Goal: Obtain resource: Download file/media

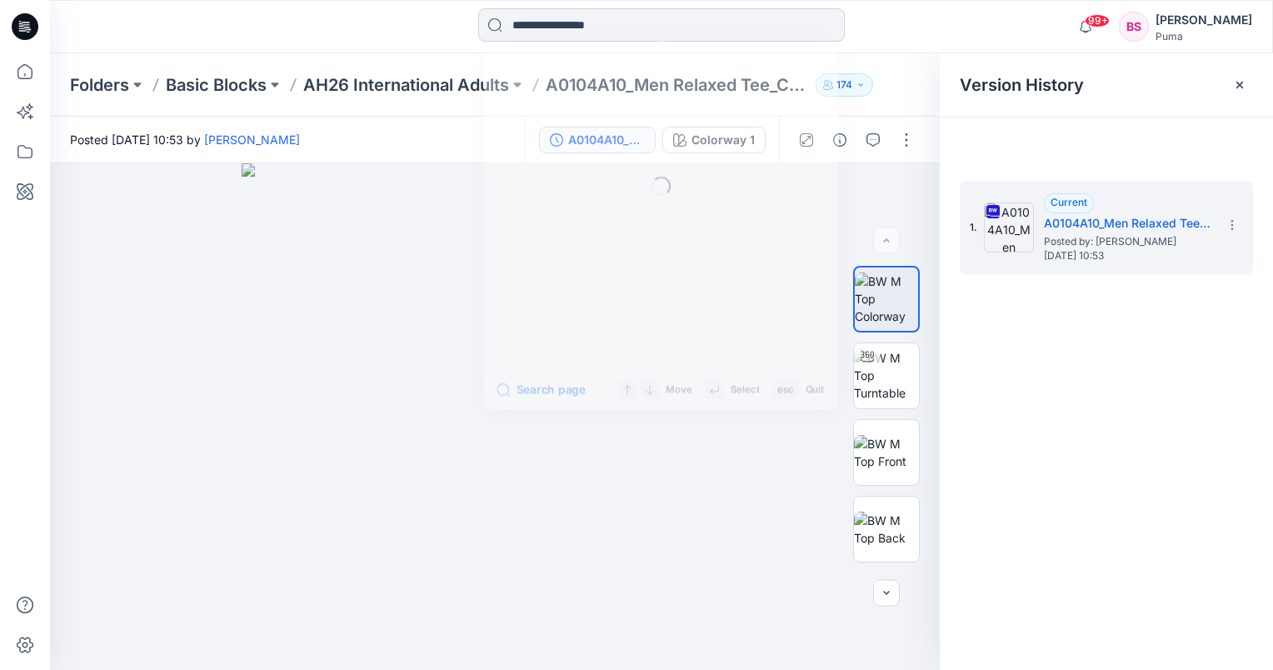
click at [592, 30] on input at bounding box center [661, 24] width 367 height 33
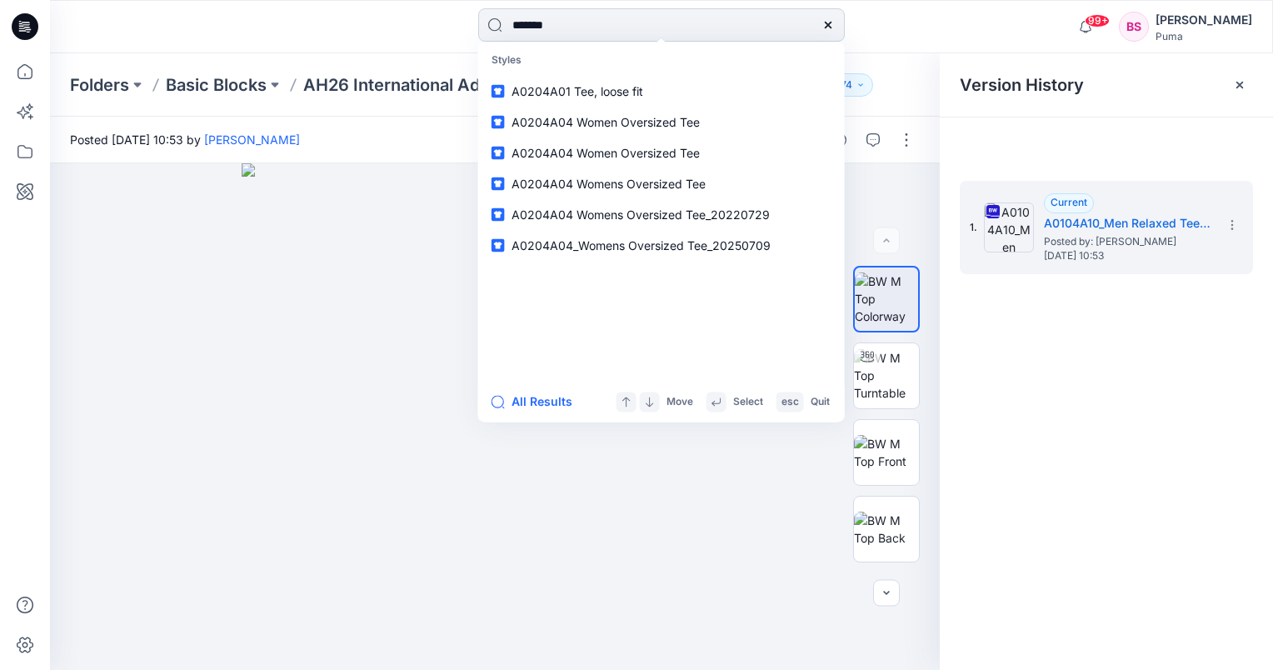
type input "********"
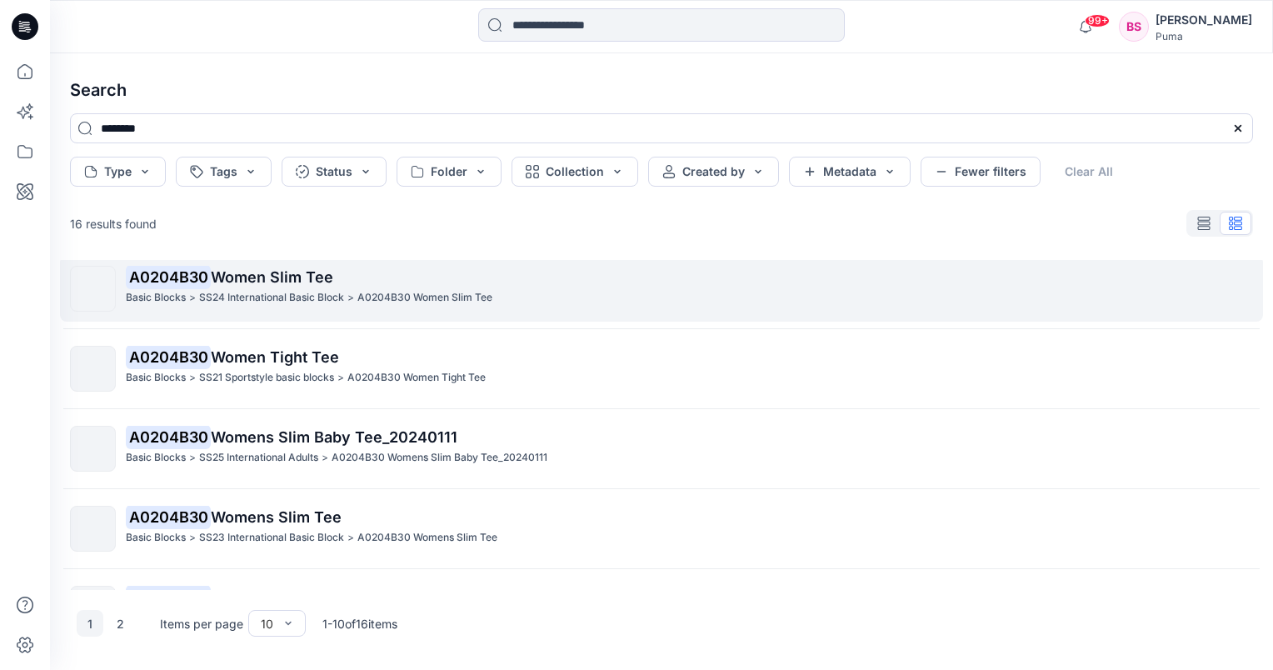
scroll to position [250, 0]
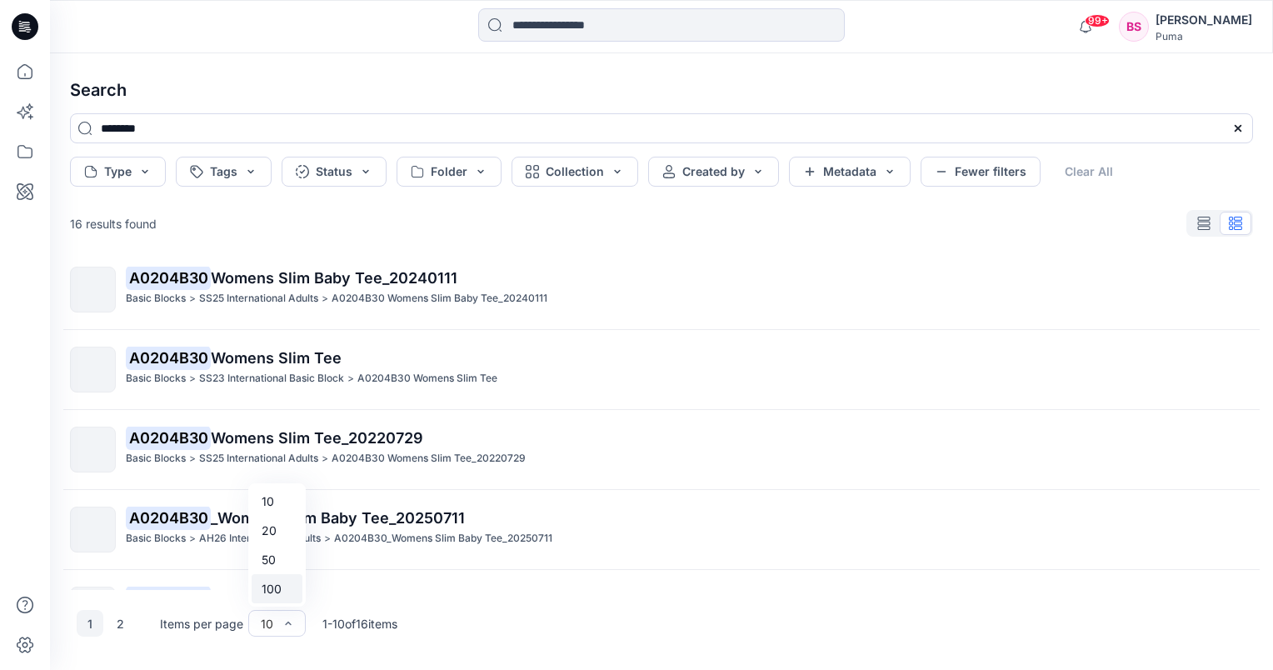
click at [281, 589] on div "100" at bounding box center [277, 588] width 51 height 29
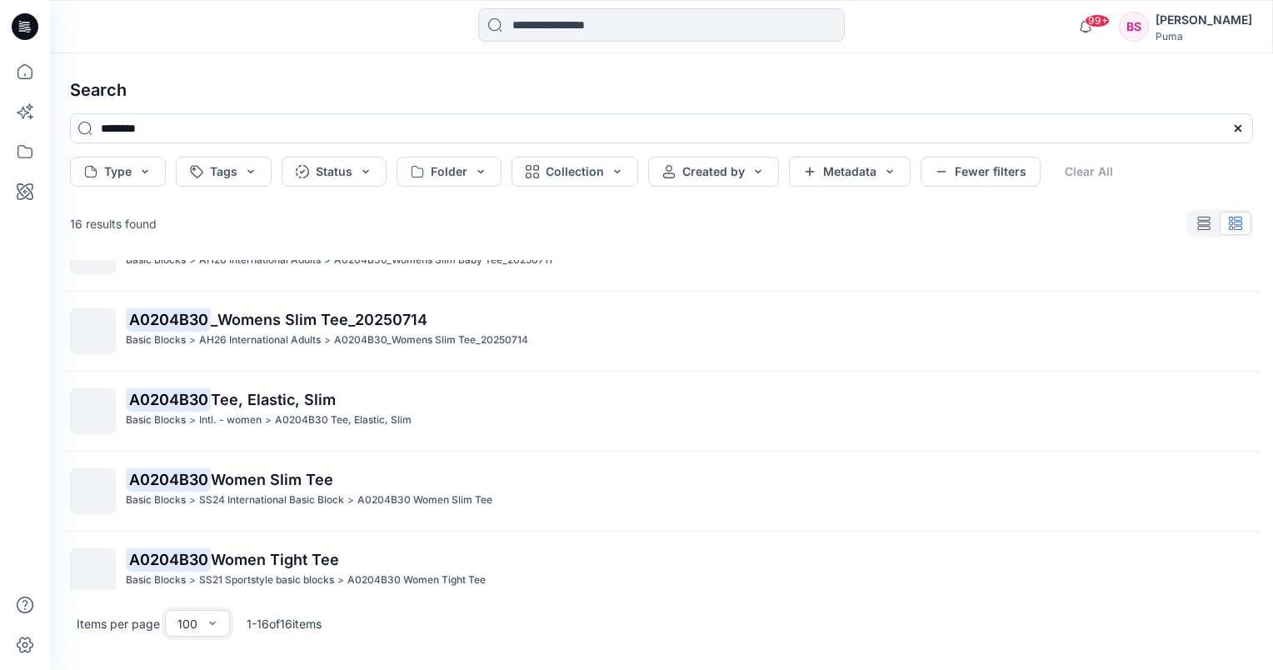
scroll to position [500, 0]
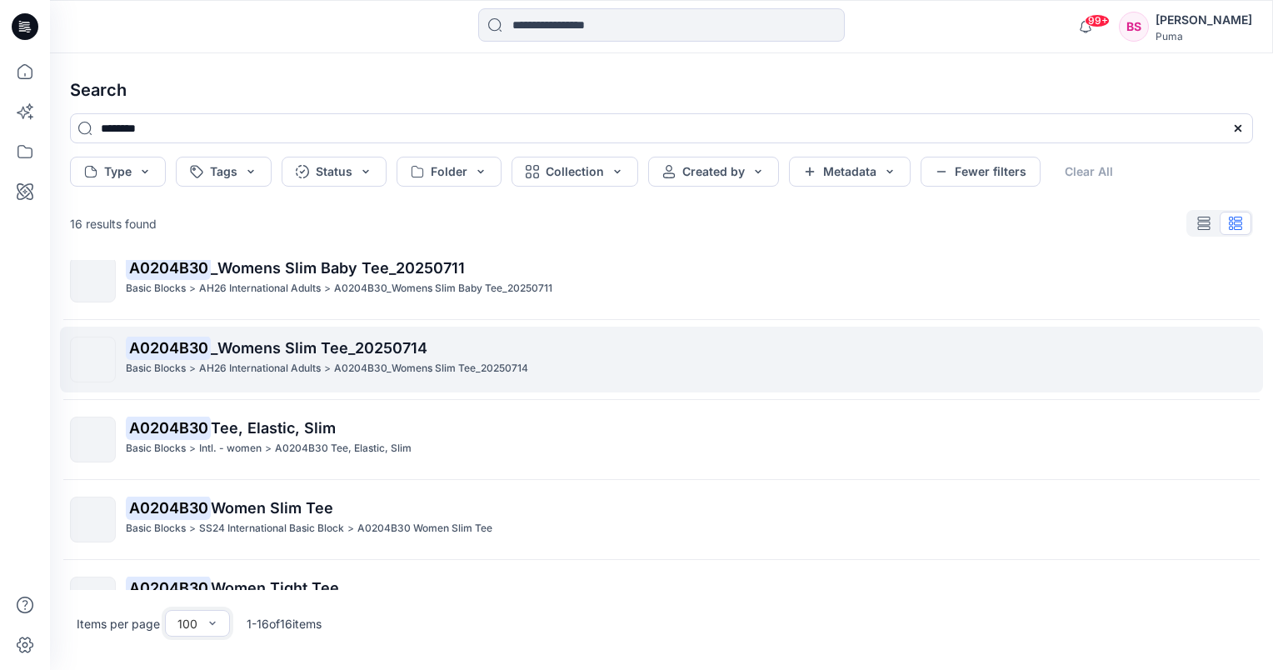
click at [271, 352] on span "_Womens Slim Tee_20250714" at bounding box center [319, 347] width 217 height 17
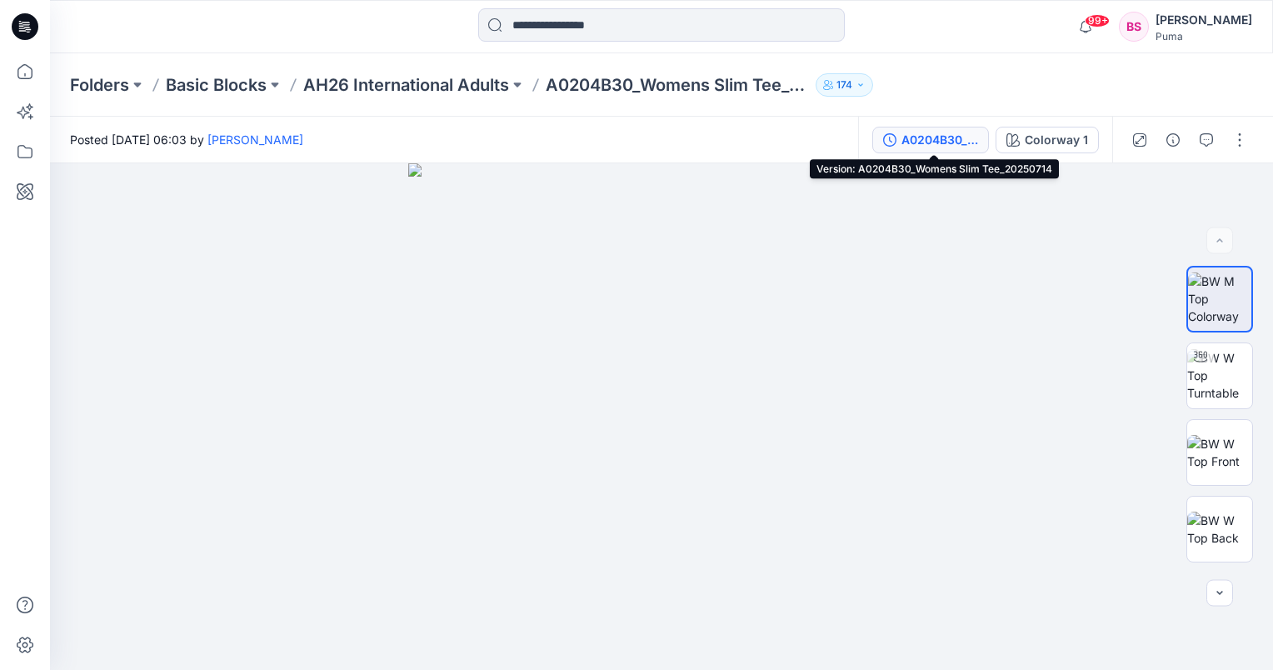
click at [977, 142] on div "A0204B30_Womens Slim Tee_20250714" at bounding box center [940, 140] width 77 height 18
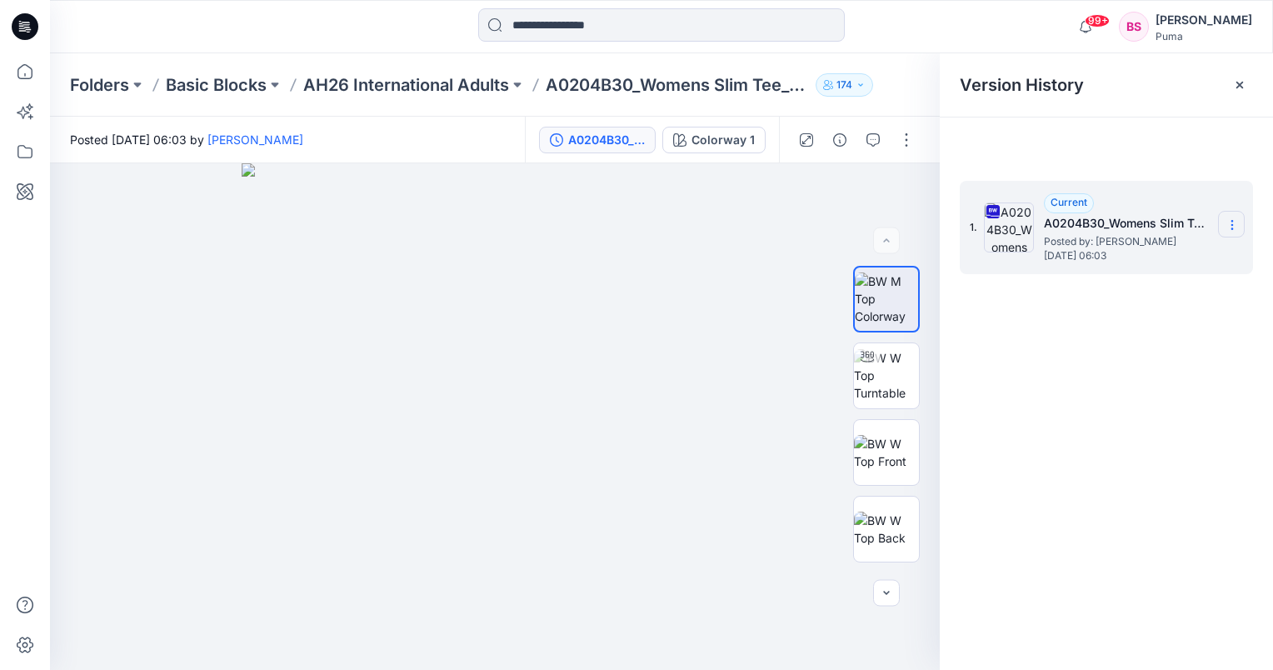
click at [1235, 223] on icon at bounding box center [1232, 224] width 13 height 13
click at [1157, 260] on span "Download Source BW File" at bounding box center [1148, 257] width 140 height 20
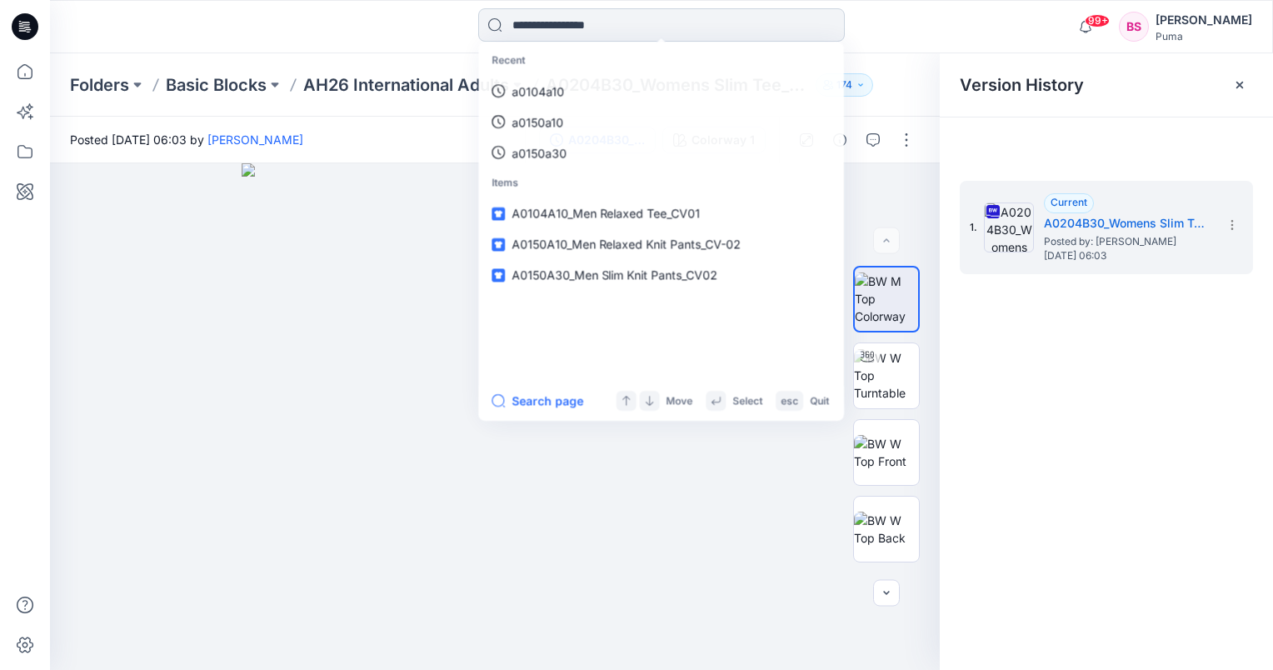
click at [543, 30] on input at bounding box center [661, 24] width 367 height 33
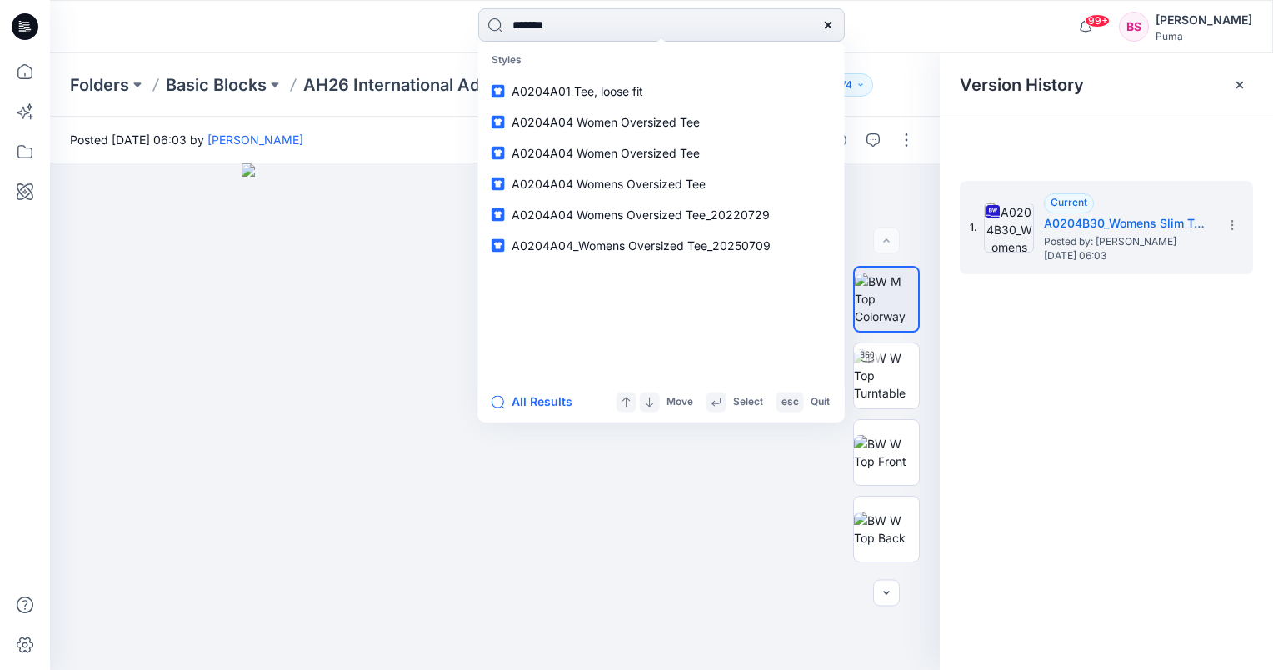
type input "********"
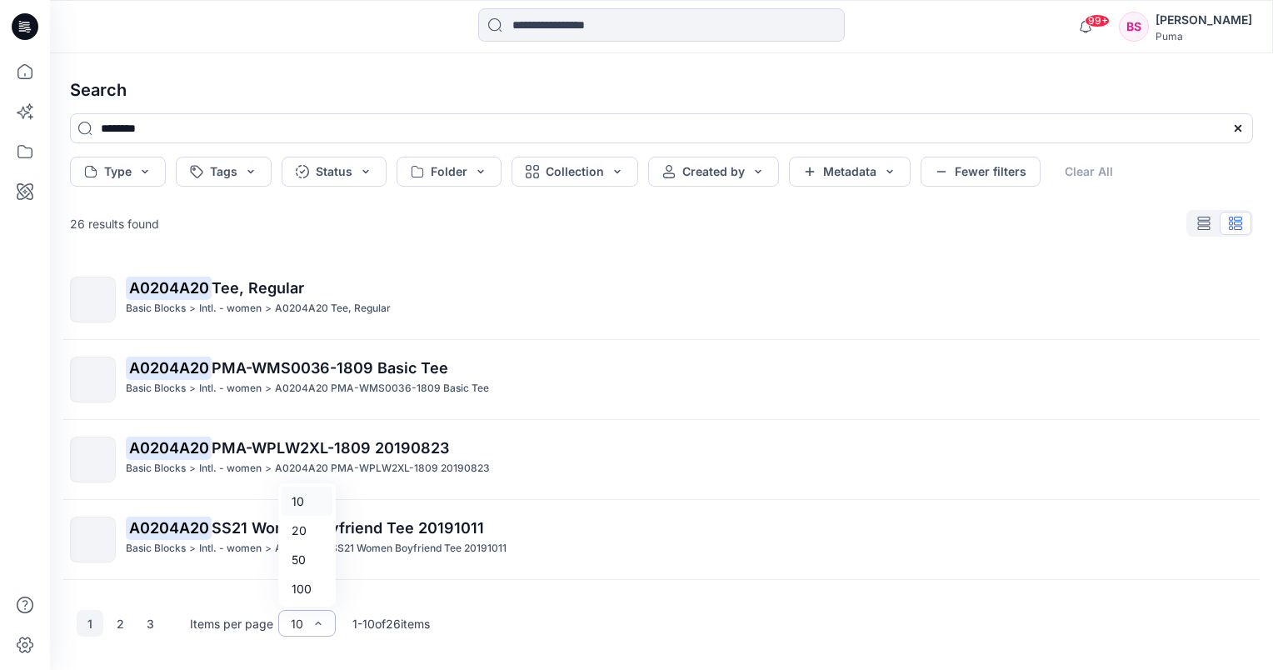
click at [326, 622] on div "10" at bounding box center [306, 623] width 57 height 27
click at [320, 592] on div "100" at bounding box center [307, 588] width 51 height 29
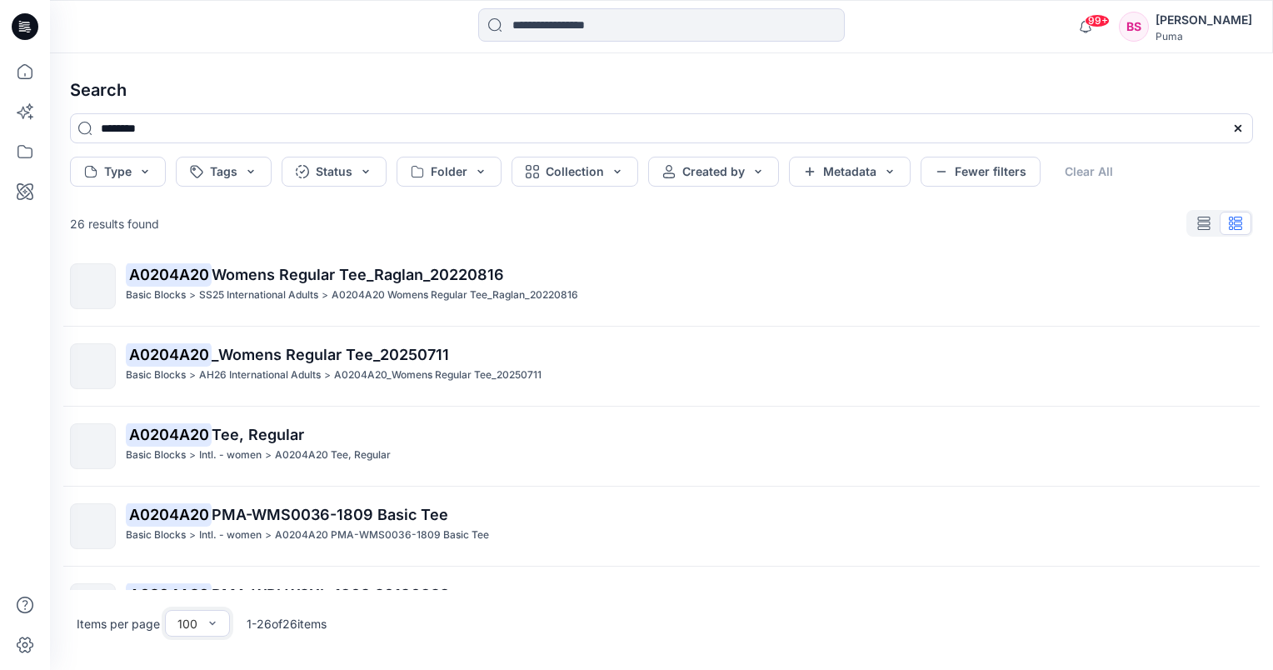
scroll to position [917, 0]
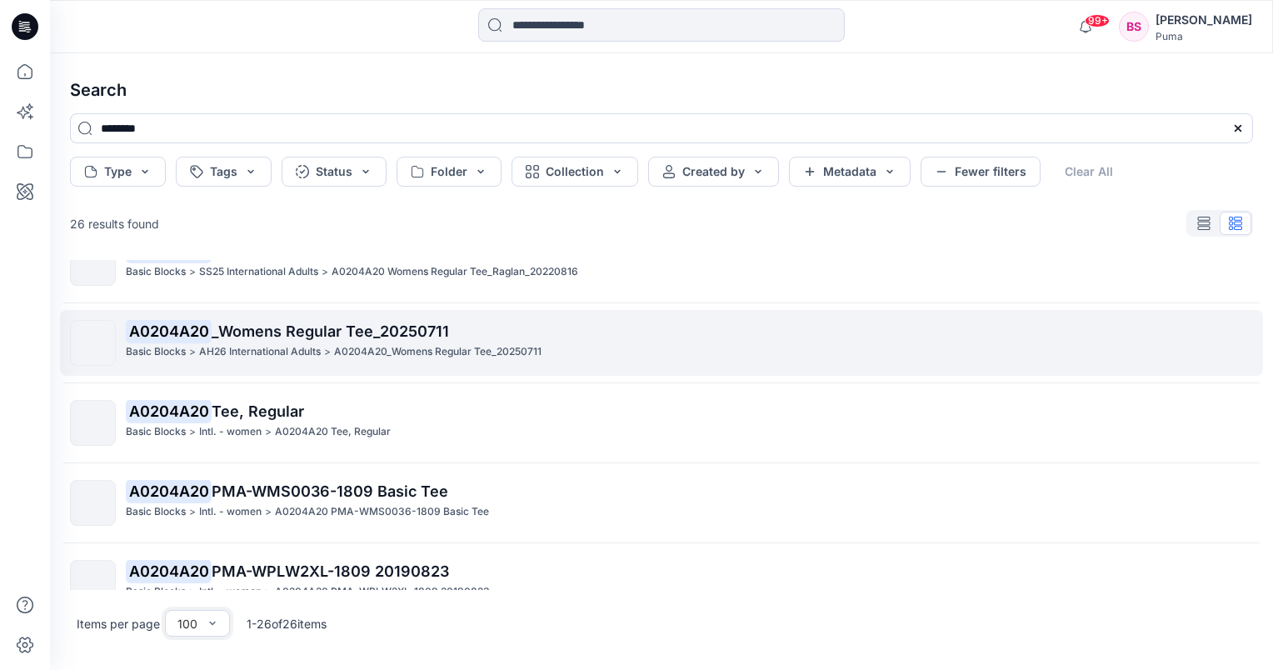
click at [315, 327] on span "_Womens Regular Tee_20250711" at bounding box center [330, 330] width 237 height 17
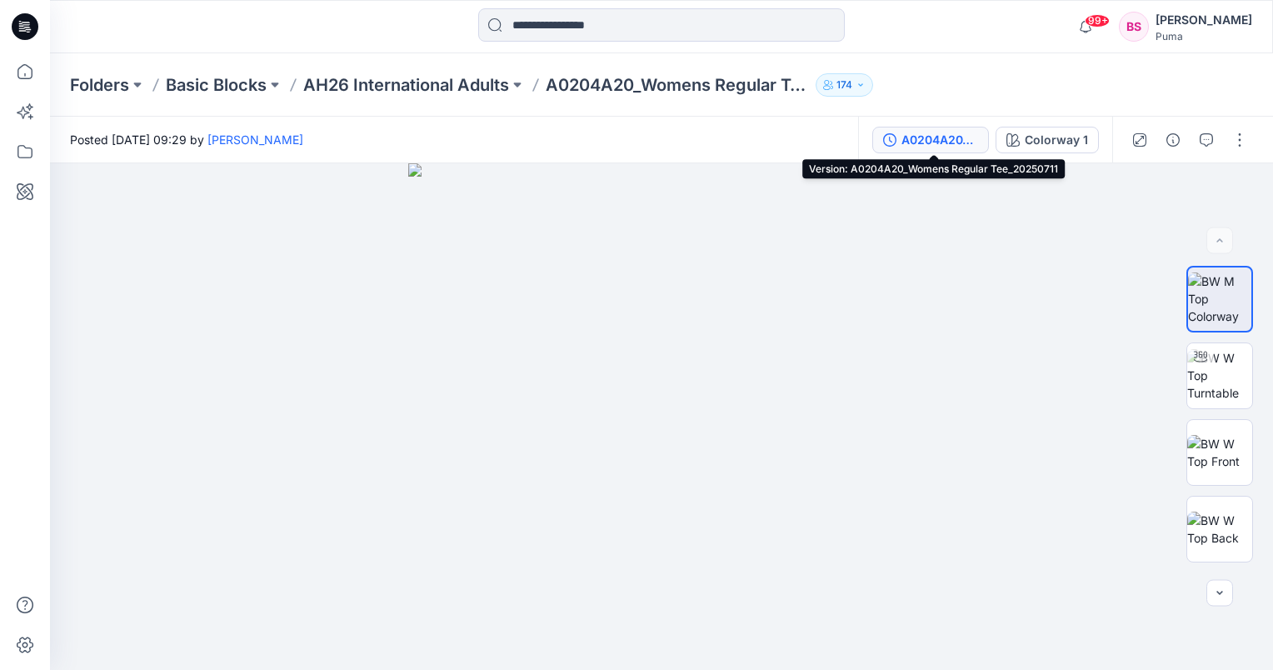
click at [978, 137] on div "A0204A20_Womens Regular Tee_20250711" at bounding box center [940, 140] width 77 height 18
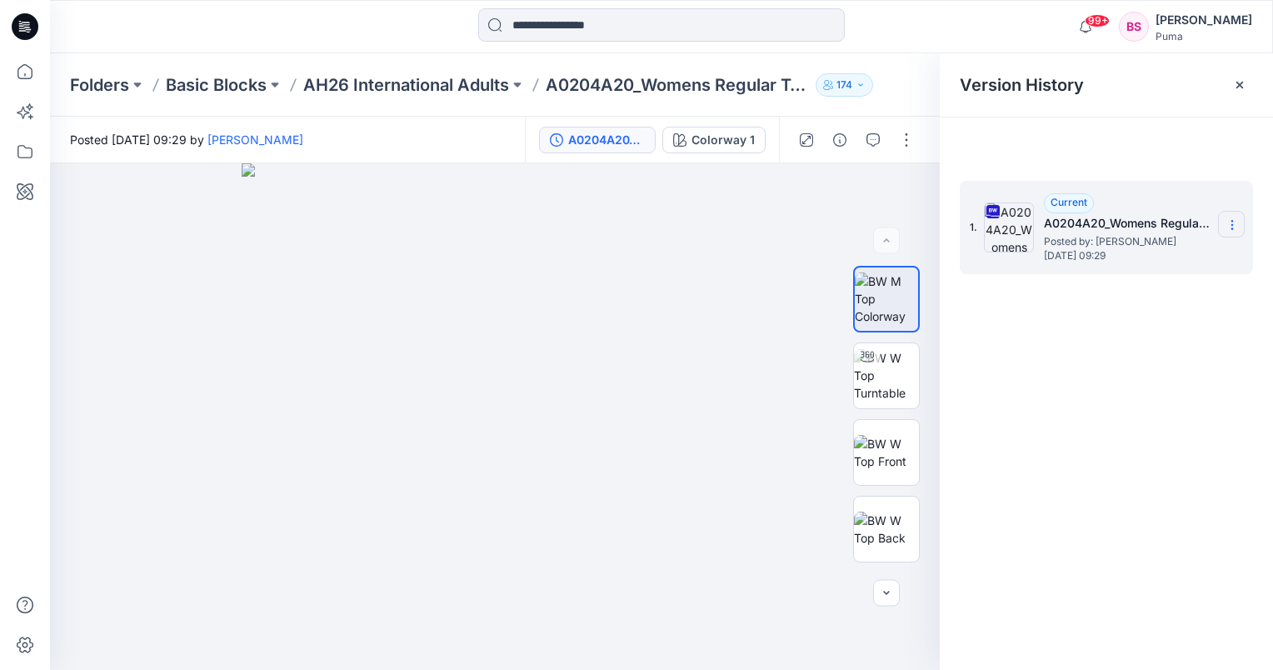
click at [1229, 223] on icon at bounding box center [1232, 224] width 13 height 13
click at [1158, 266] on span "Download Source BW File" at bounding box center [1148, 257] width 140 height 20
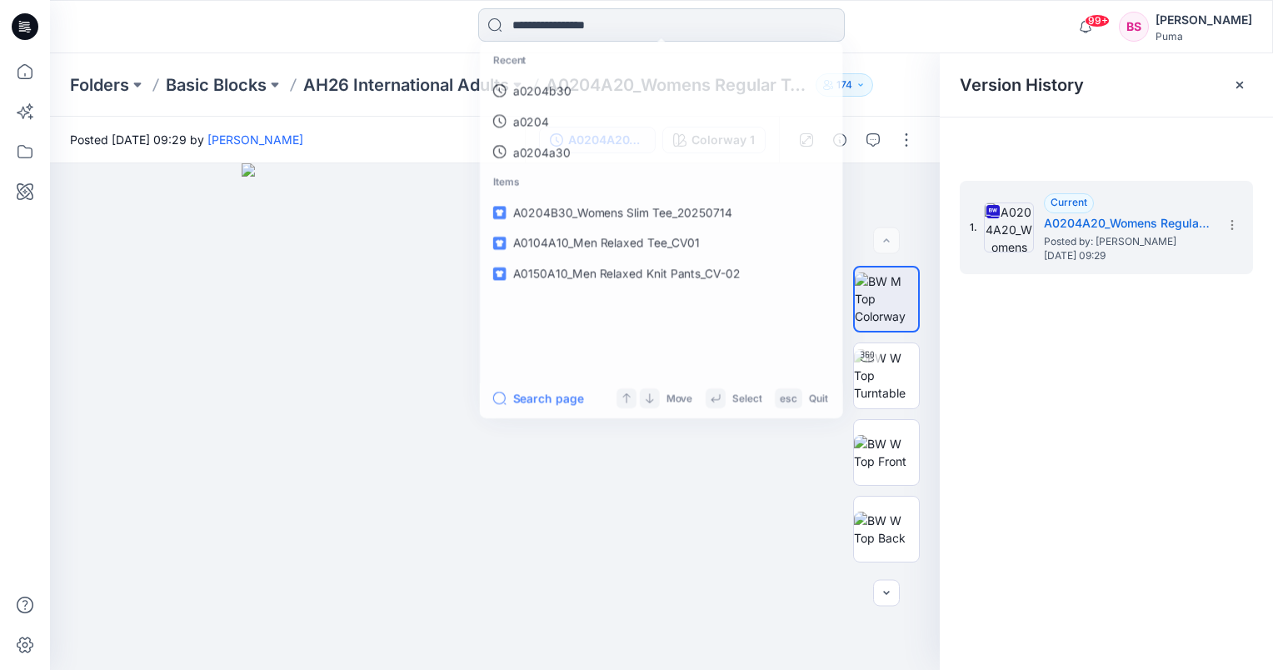
click at [619, 12] on input at bounding box center [661, 24] width 367 height 33
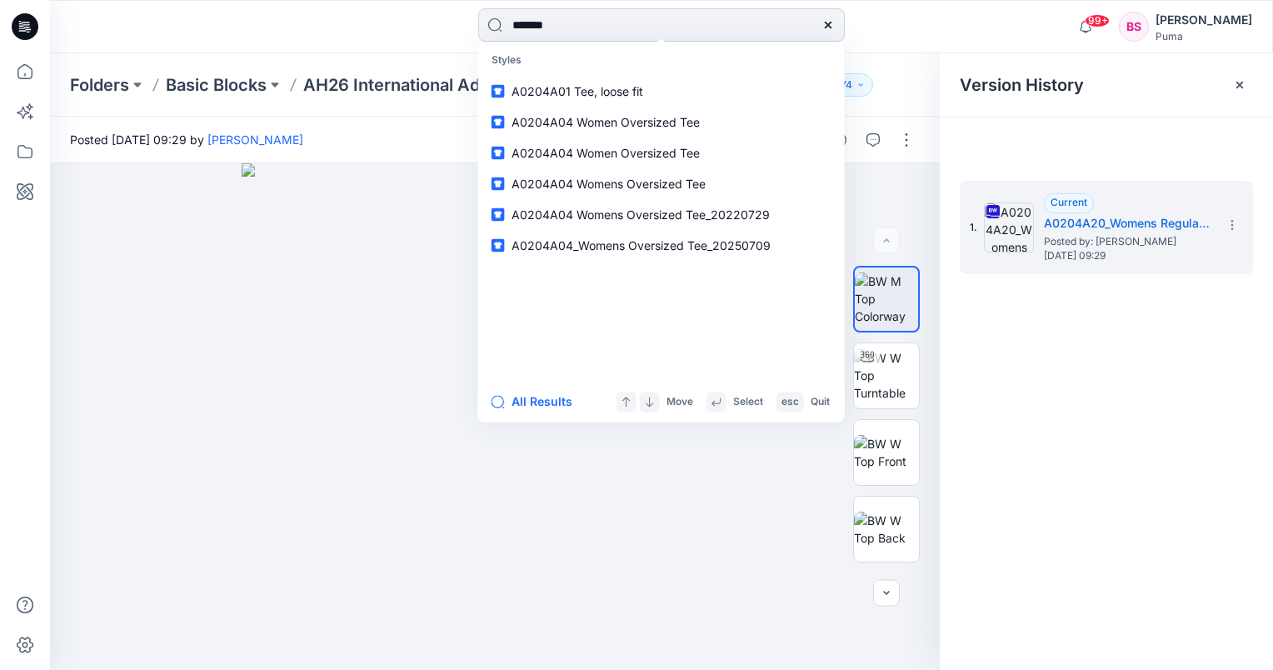
type input "********"
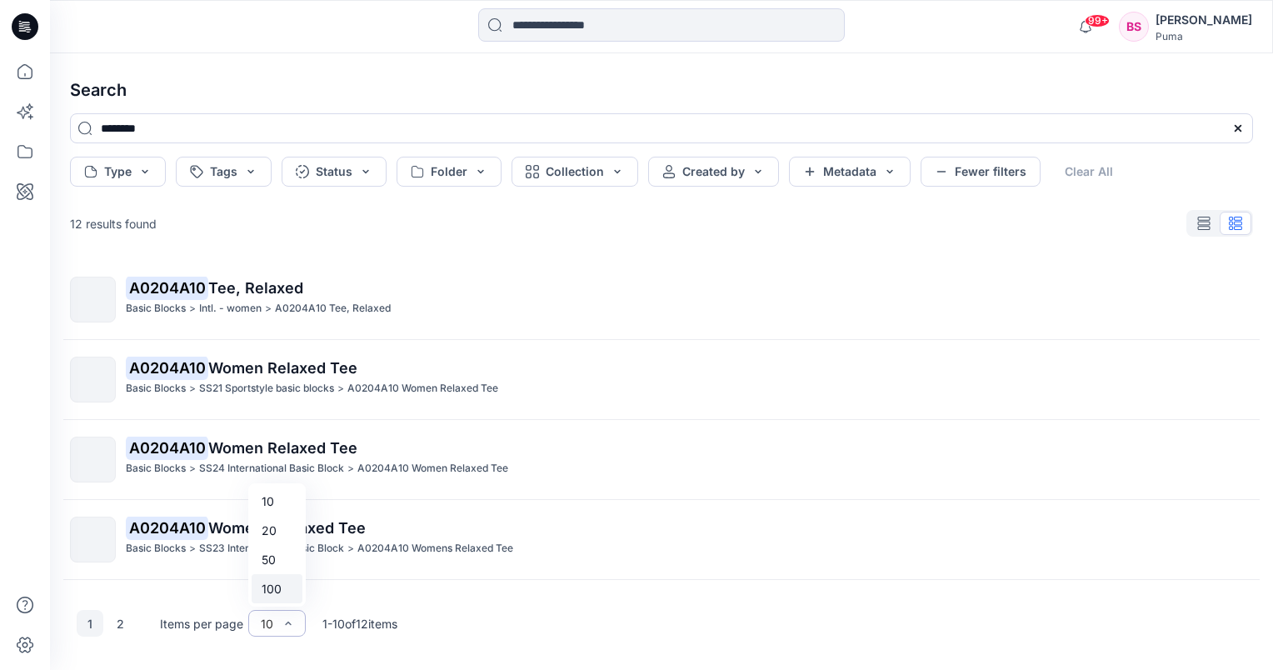
click at [280, 593] on div "100" at bounding box center [277, 588] width 51 height 29
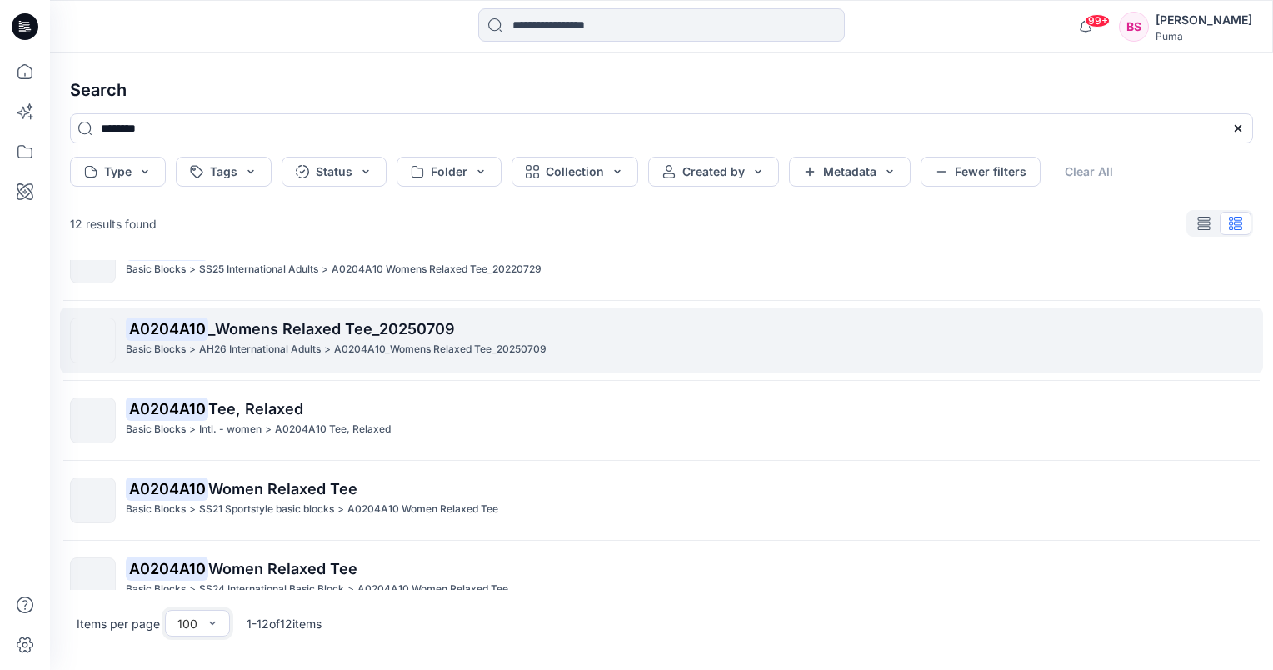
scroll to position [333, 0]
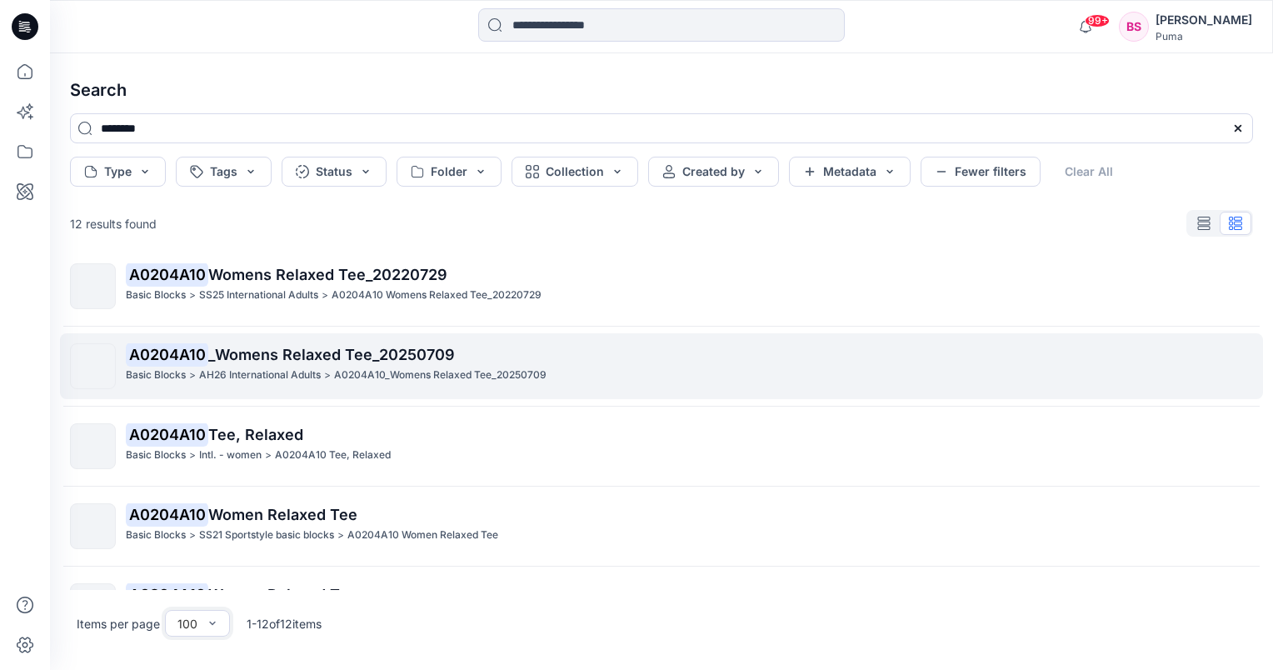
click at [277, 352] on span "_Womens Relaxed Tee_20250709" at bounding box center [331, 354] width 247 height 17
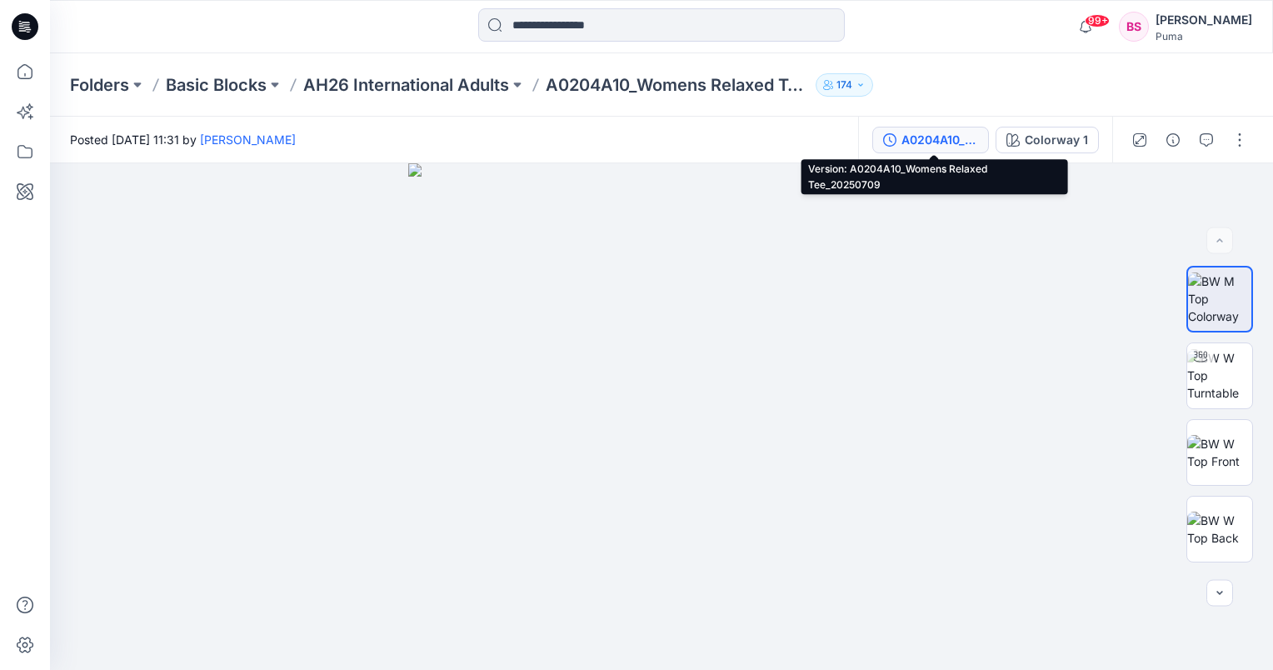
click at [982, 137] on button "A0204A10_Womens Relaxed Tee_20250709" at bounding box center [930, 140] width 117 height 27
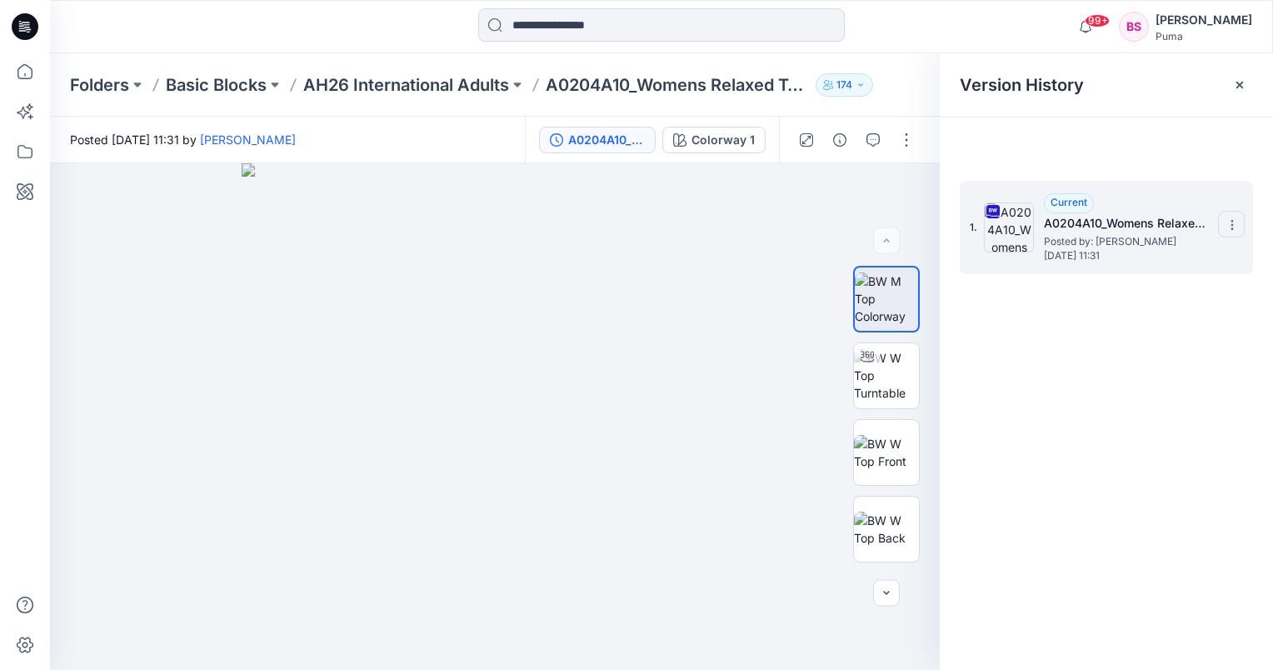
click at [1232, 225] on icon at bounding box center [1232, 225] width 1 height 1
click at [1174, 263] on span "Download Source BW File" at bounding box center [1148, 257] width 140 height 20
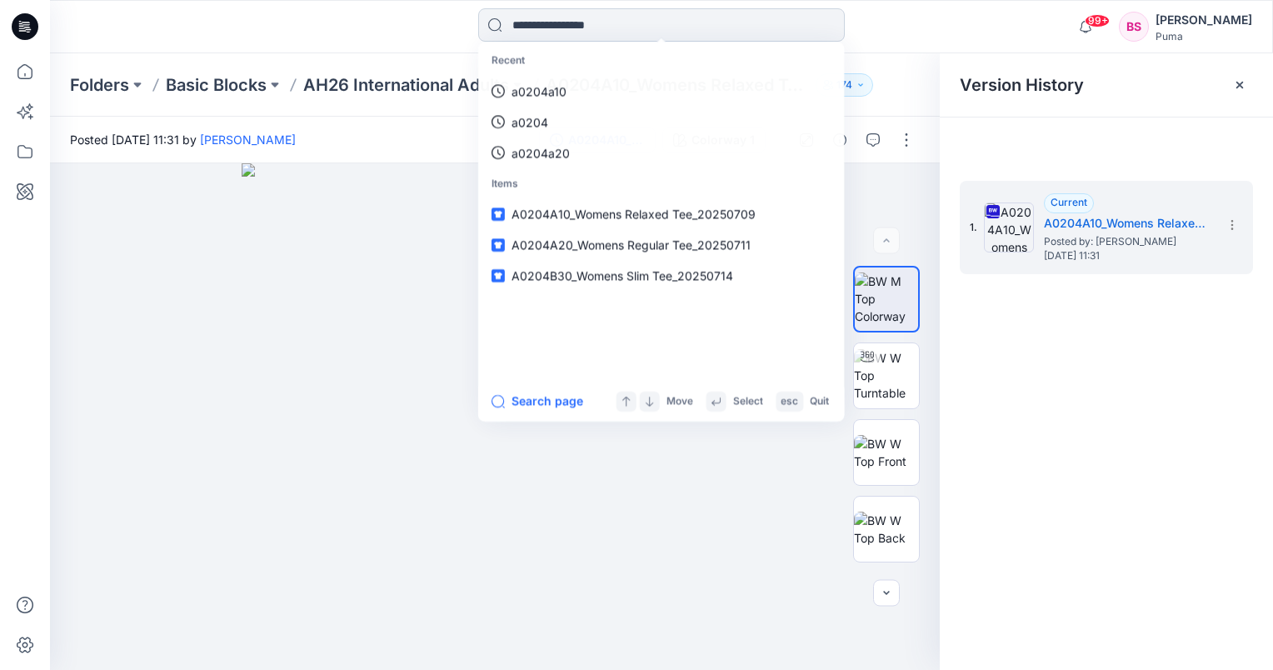
click at [648, 25] on input at bounding box center [661, 24] width 367 height 33
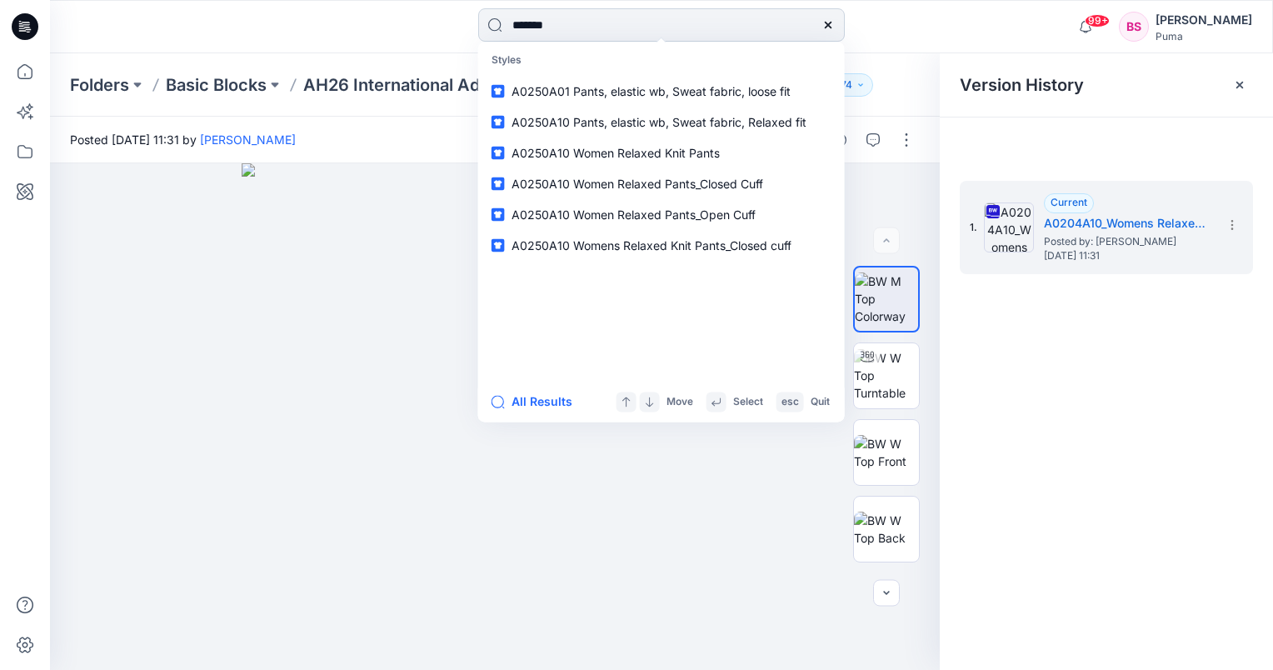
type input "********"
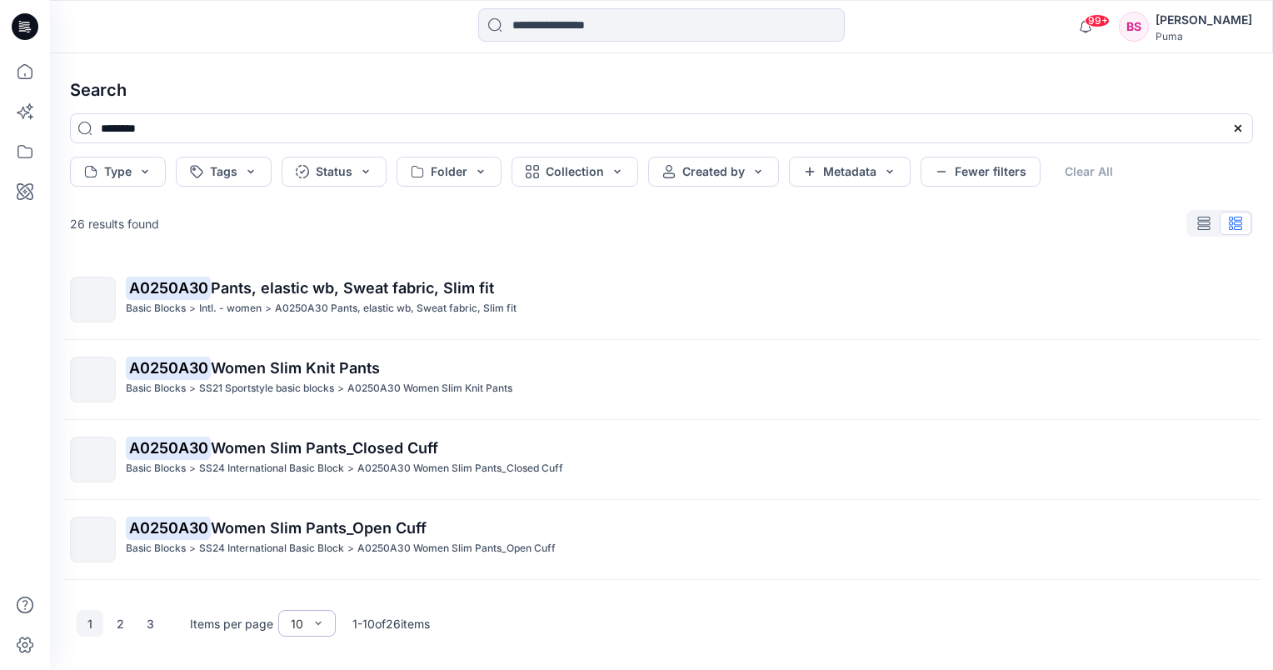
click at [325, 620] on div "10" at bounding box center [306, 623] width 57 height 27
click at [307, 591] on div "100" at bounding box center [307, 588] width 51 height 29
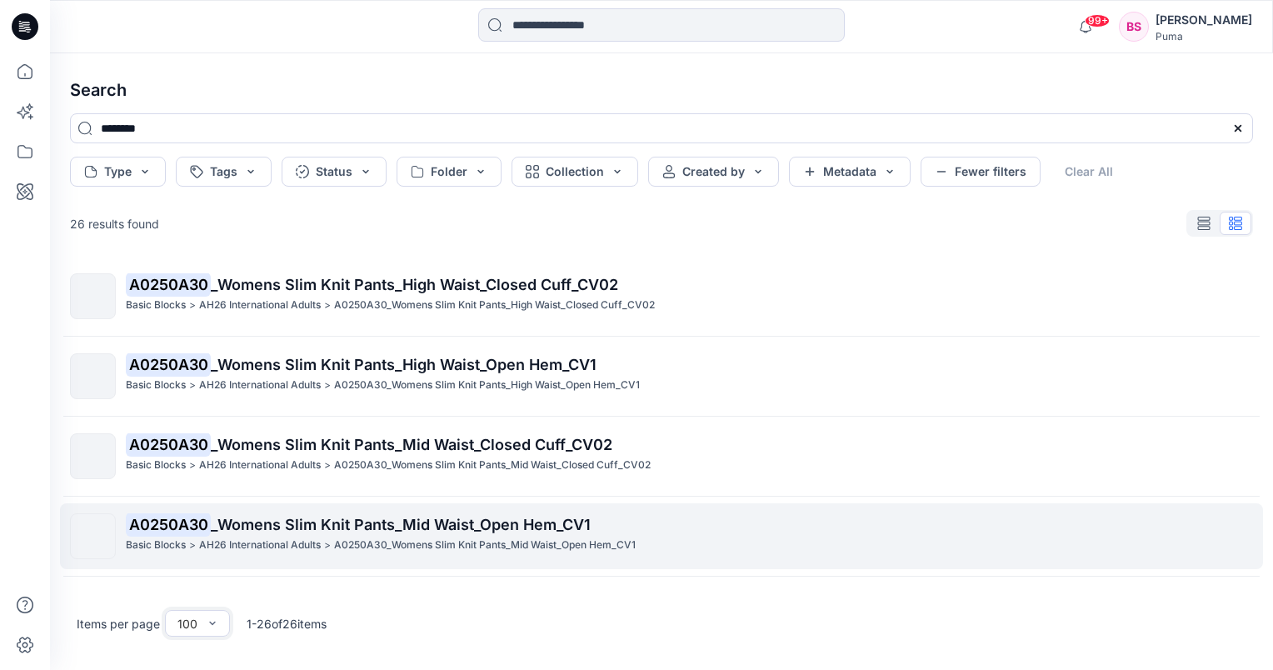
scroll to position [750, 0]
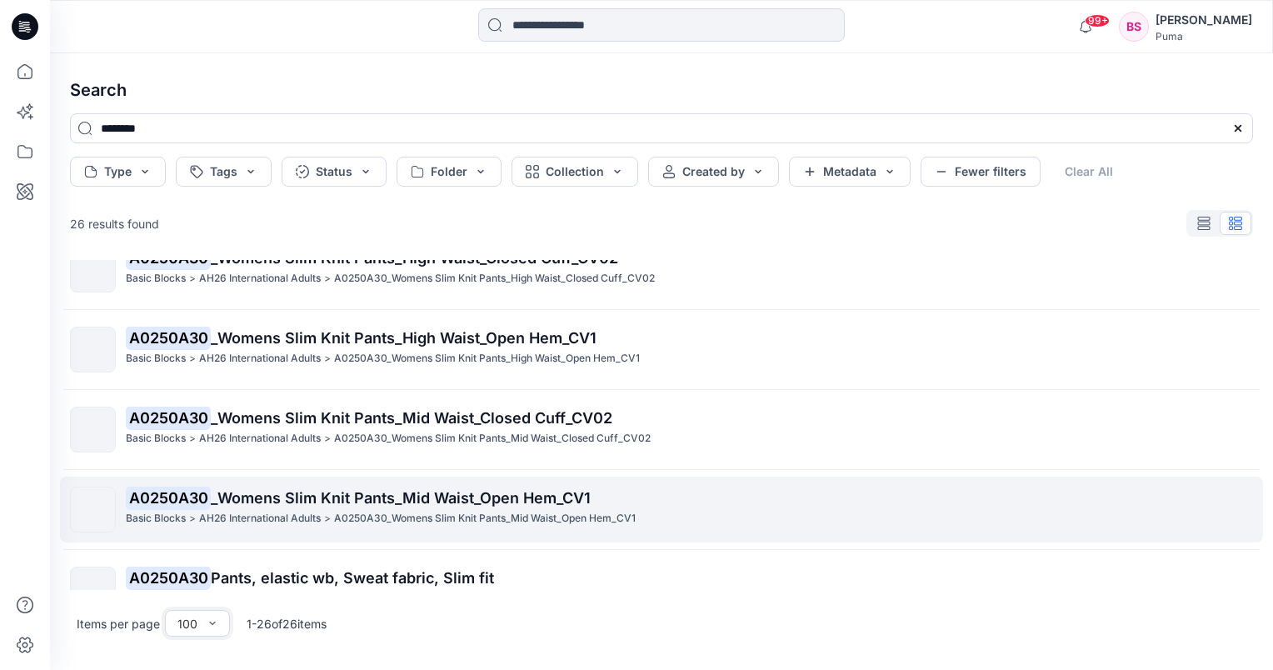
click at [343, 497] on span "_Womens Slim Knit Pants_Mid Waist_Open Hem_CV1" at bounding box center [401, 497] width 380 height 17
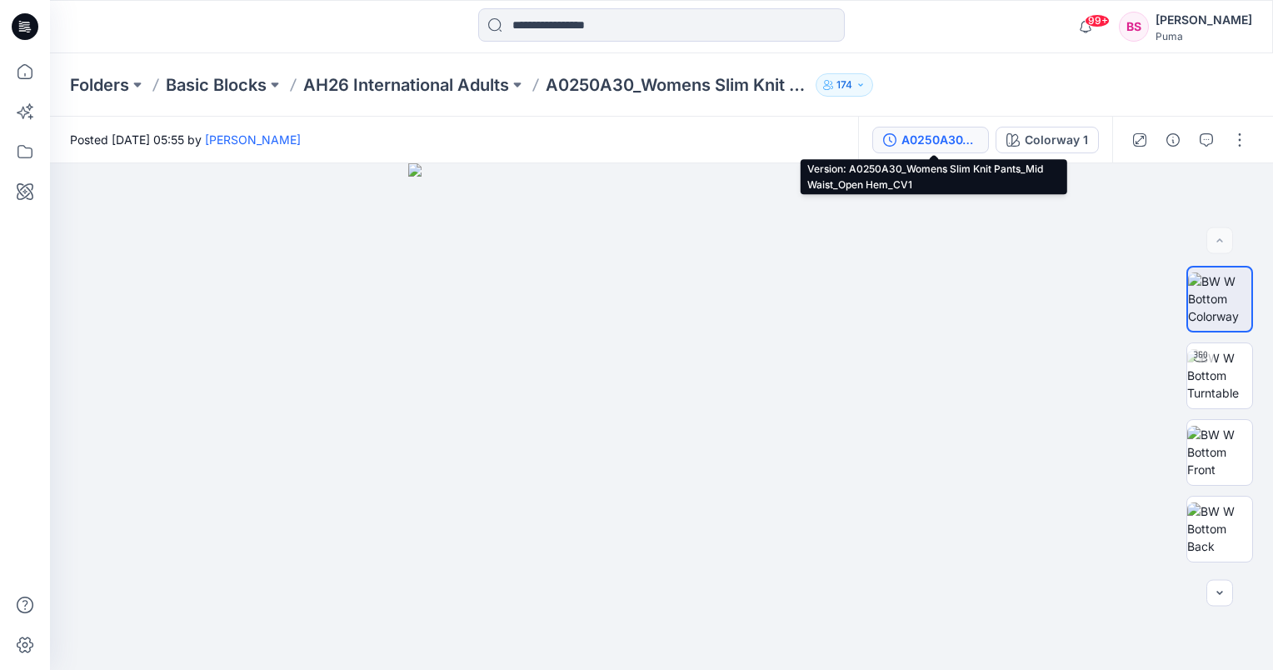
click at [982, 137] on button "A0250A30_Womens Slim Knit Pants_Mid Waist_Open Hem_CV1" at bounding box center [930, 140] width 117 height 27
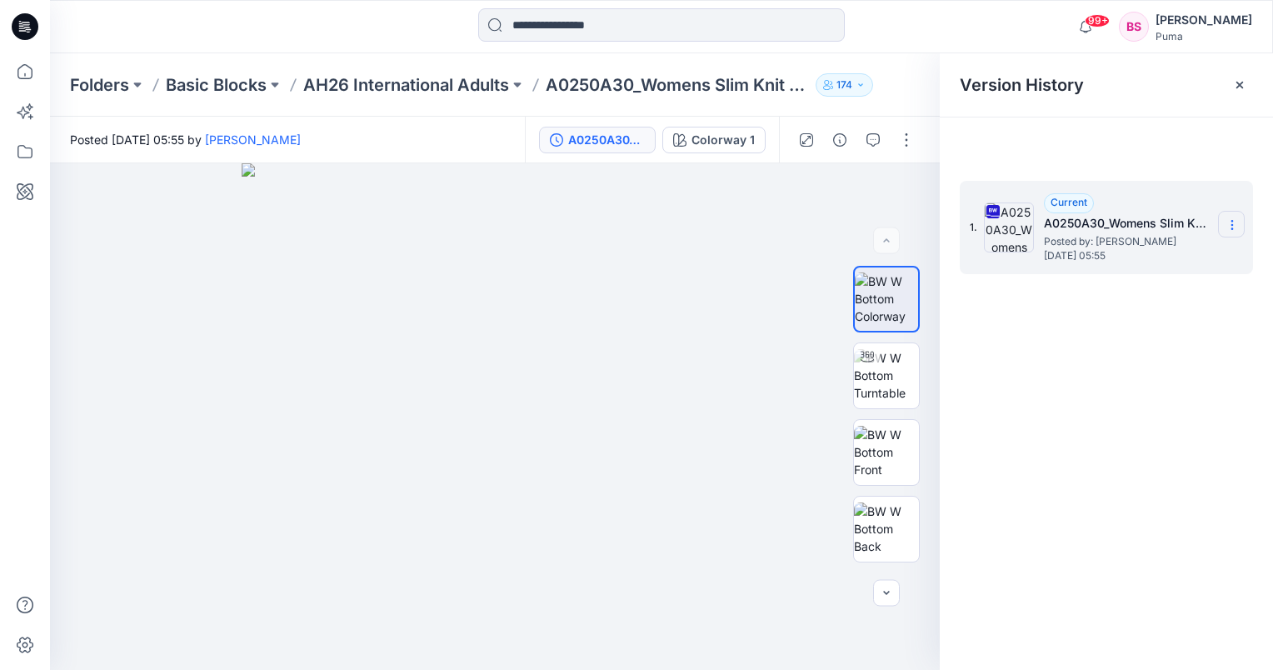
click at [1234, 222] on icon at bounding box center [1232, 224] width 13 height 13
click at [1210, 259] on span "Download Source BW File" at bounding box center [1148, 257] width 140 height 20
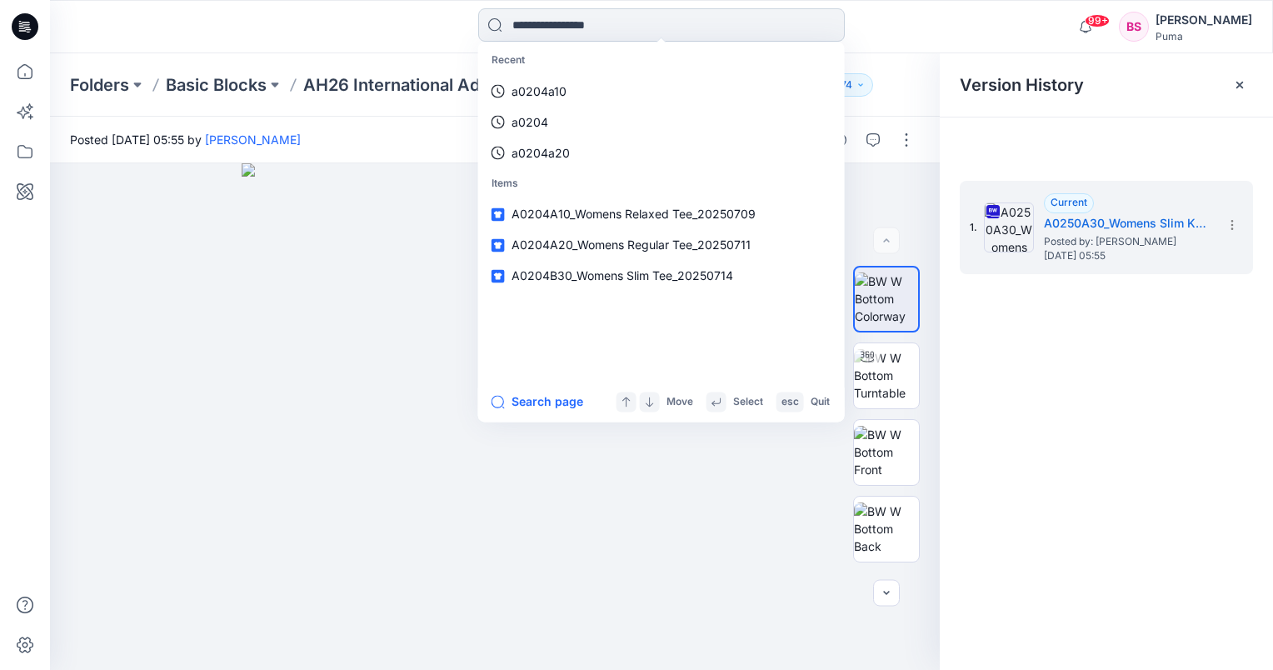
click at [655, 20] on input at bounding box center [661, 24] width 367 height 33
type input "********"
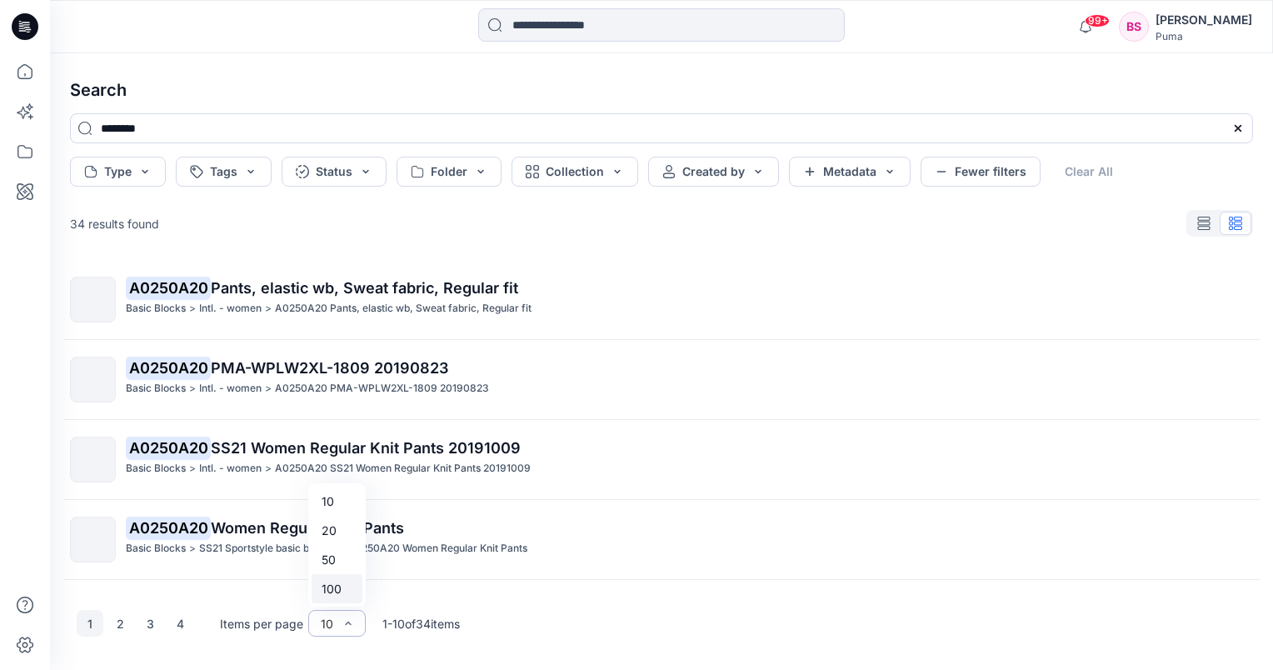
click at [343, 600] on div "100" at bounding box center [337, 588] width 51 height 29
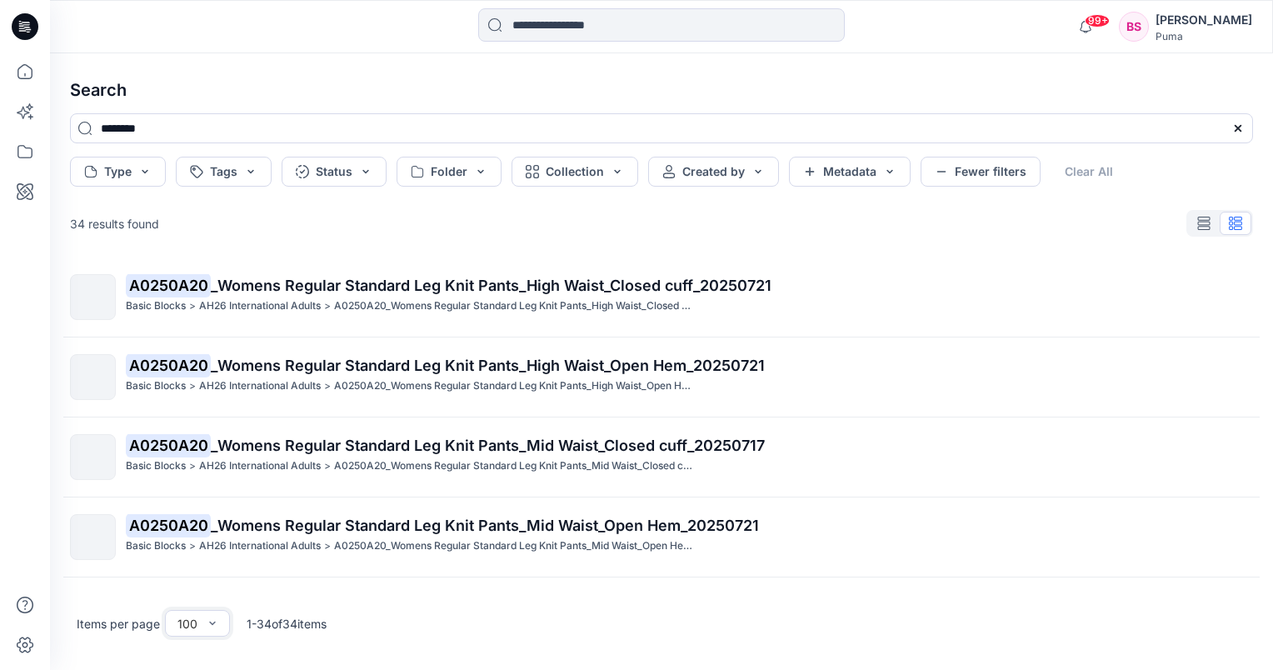
scroll to position [1000, 0]
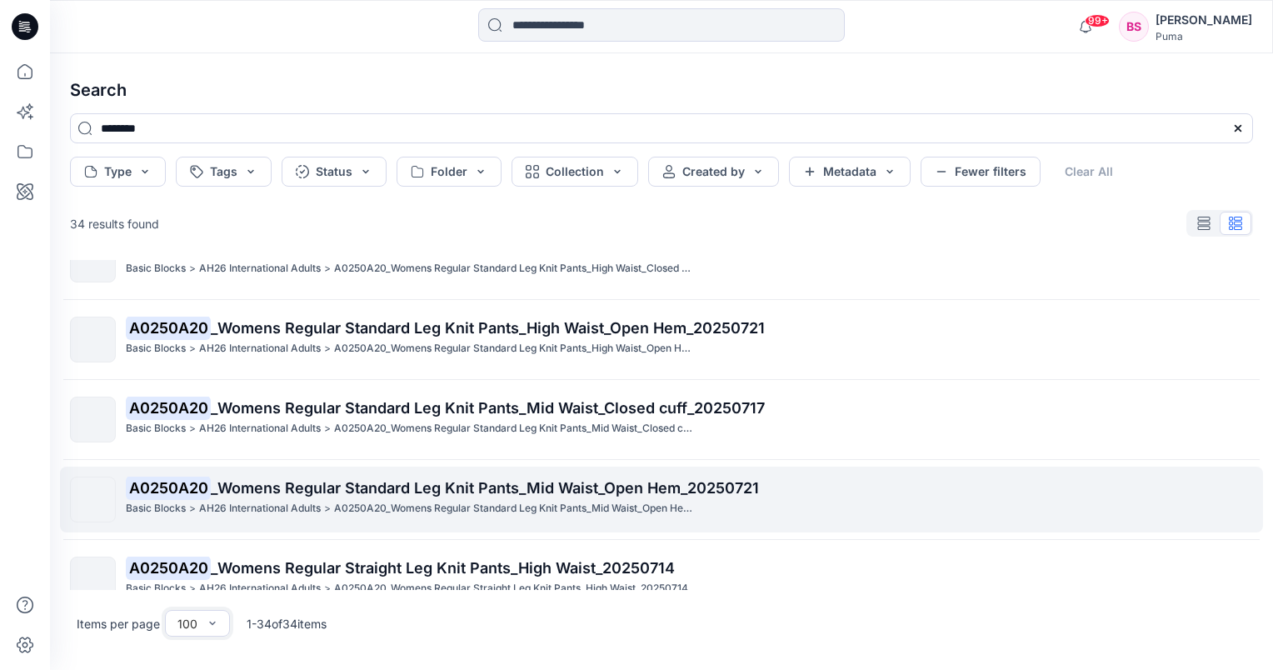
click at [334, 487] on span "_Womens Regular Standard Leg Knit Pants_Mid Waist_Open Hem_20250721" at bounding box center [485, 487] width 548 height 17
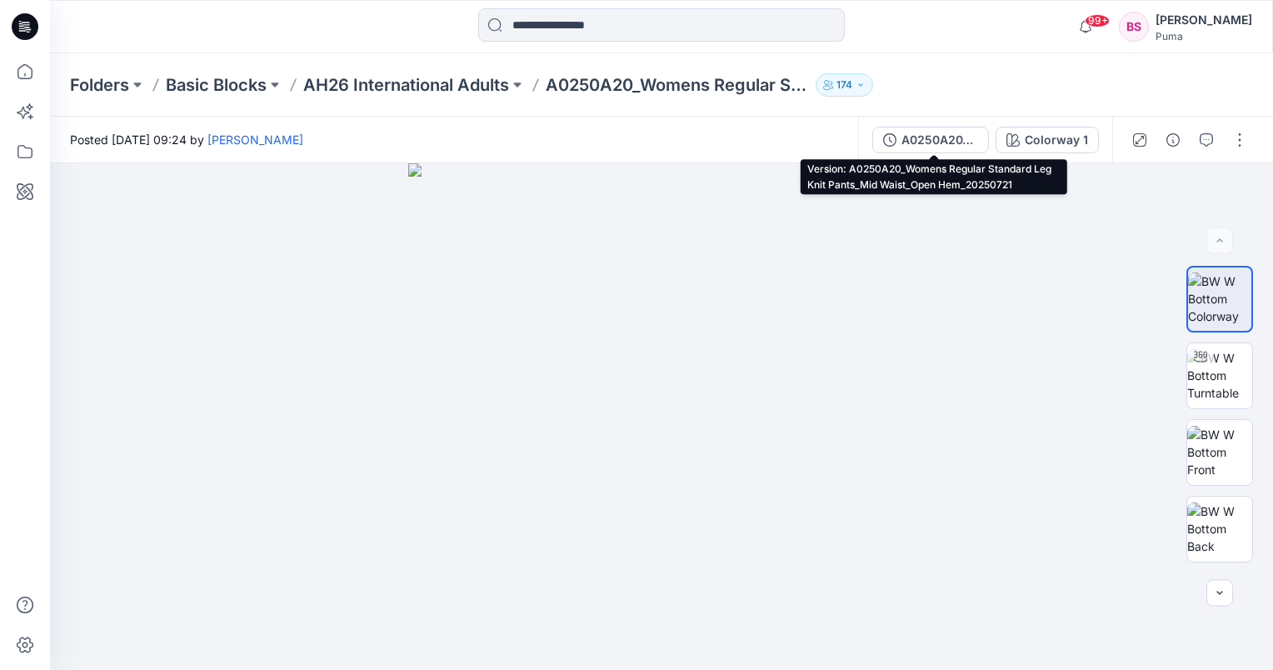
drag, startPoint x: 973, startPoint y: 142, endPoint x: 992, endPoint y: 137, distance: 19.2
click at [974, 142] on div "A0250A20_Womens Regular Standard Leg Knit Pants_Mid Waist_Open Hem_20250721" at bounding box center [940, 140] width 77 height 18
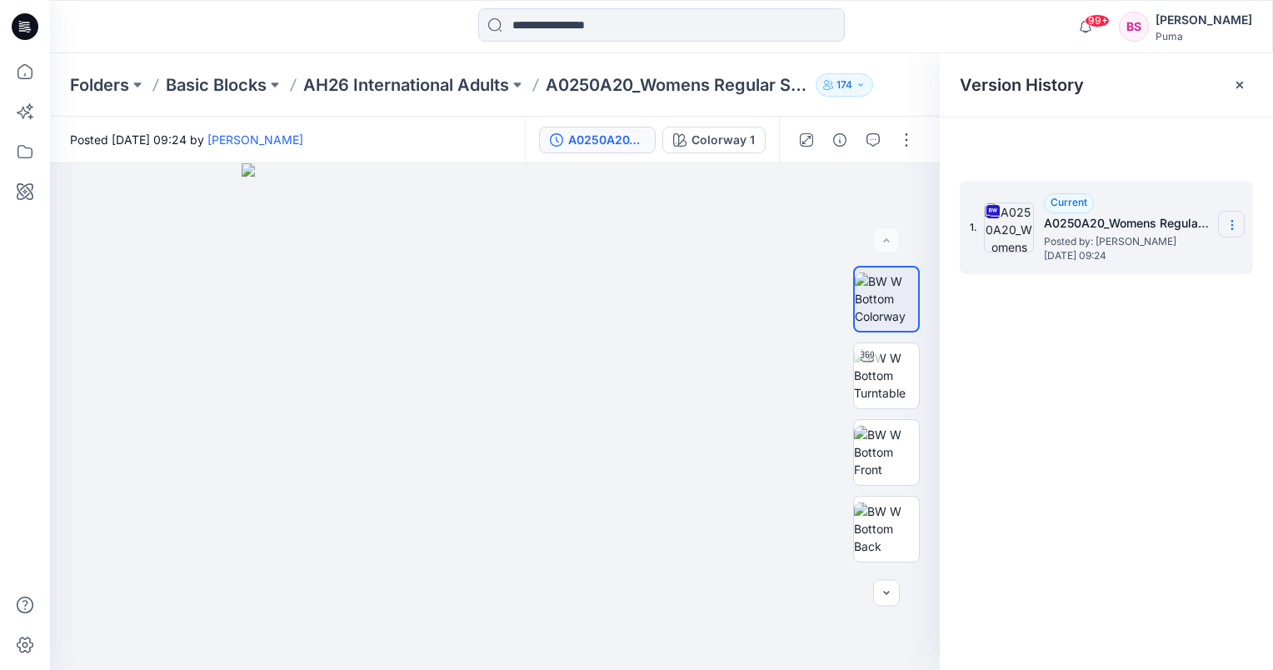
click at [1239, 224] on section at bounding box center [1231, 224] width 27 height 27
click at [1203, 258] on span "Download Source BW File" at bounding box center [1148, 257] width 140 height 20
click at [617, 27] on input at bounding box center [661, 24] width 367 height 33
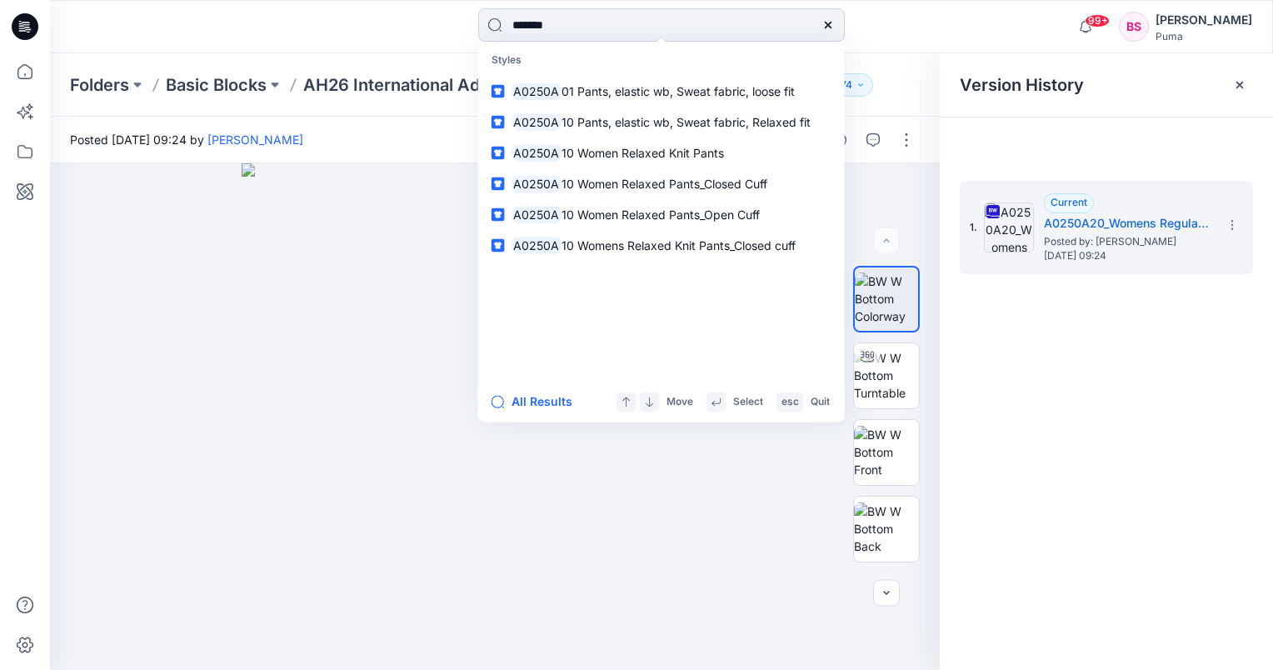
type input "********"
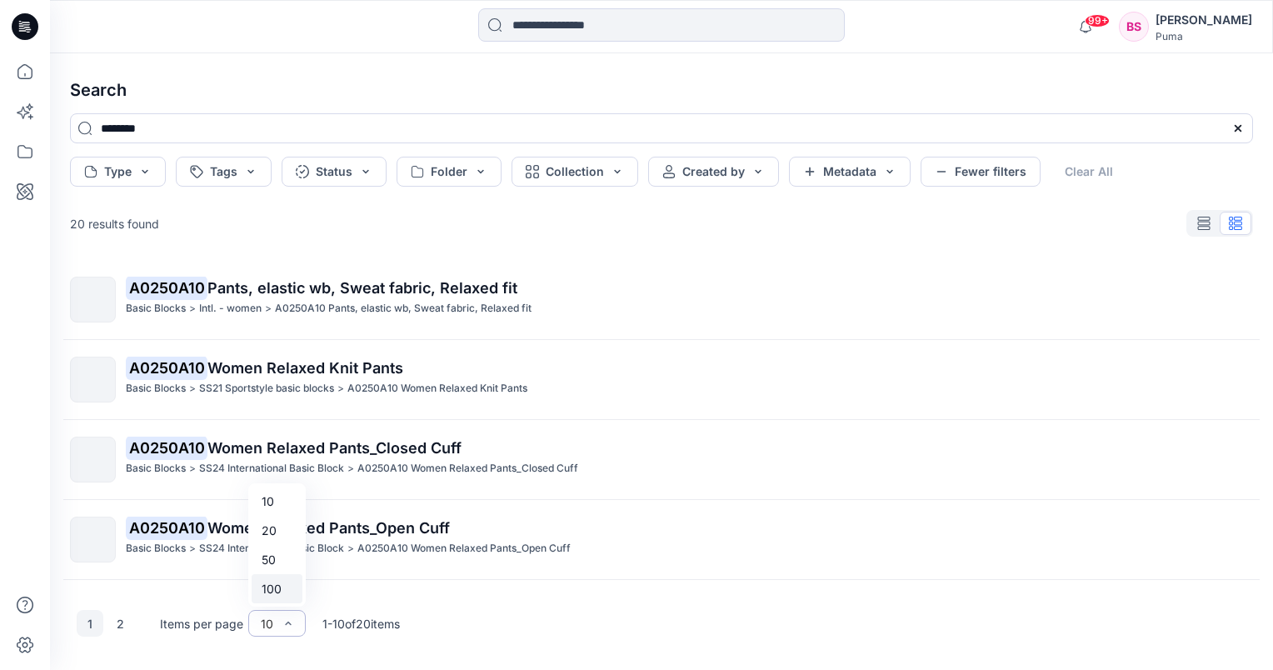
click at [280, 597] on div "100" at bounding box center [277, 588] width 51 height 29
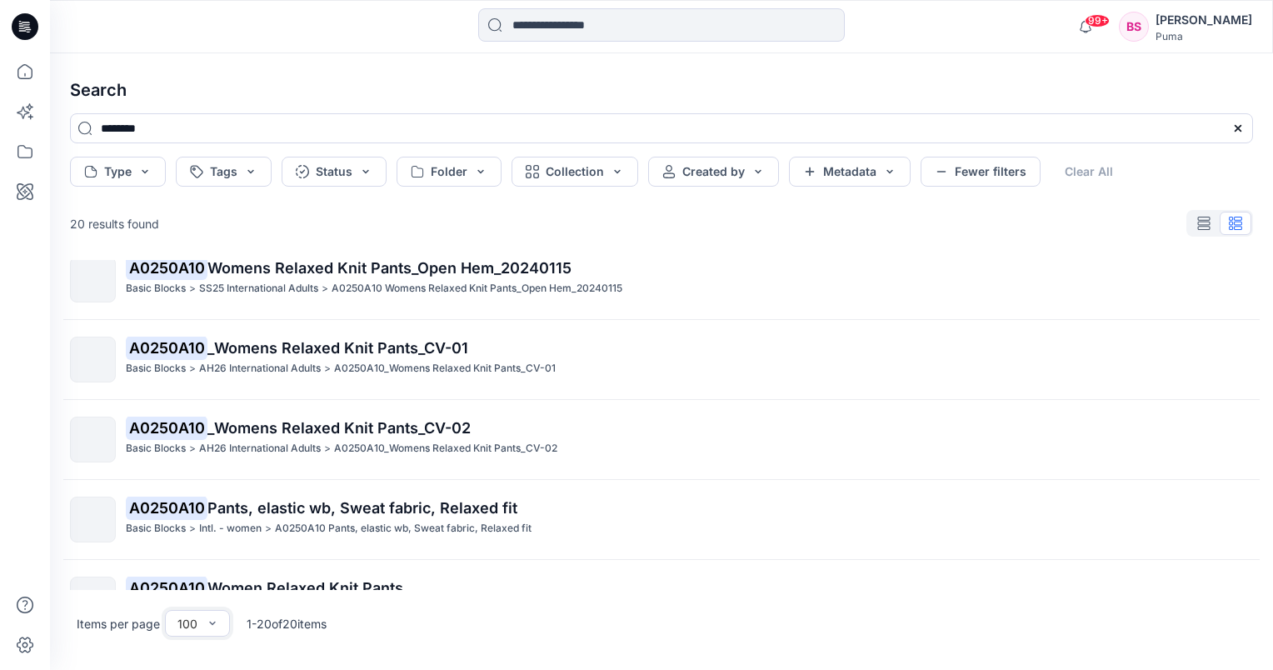
scroll to position [583, 0]
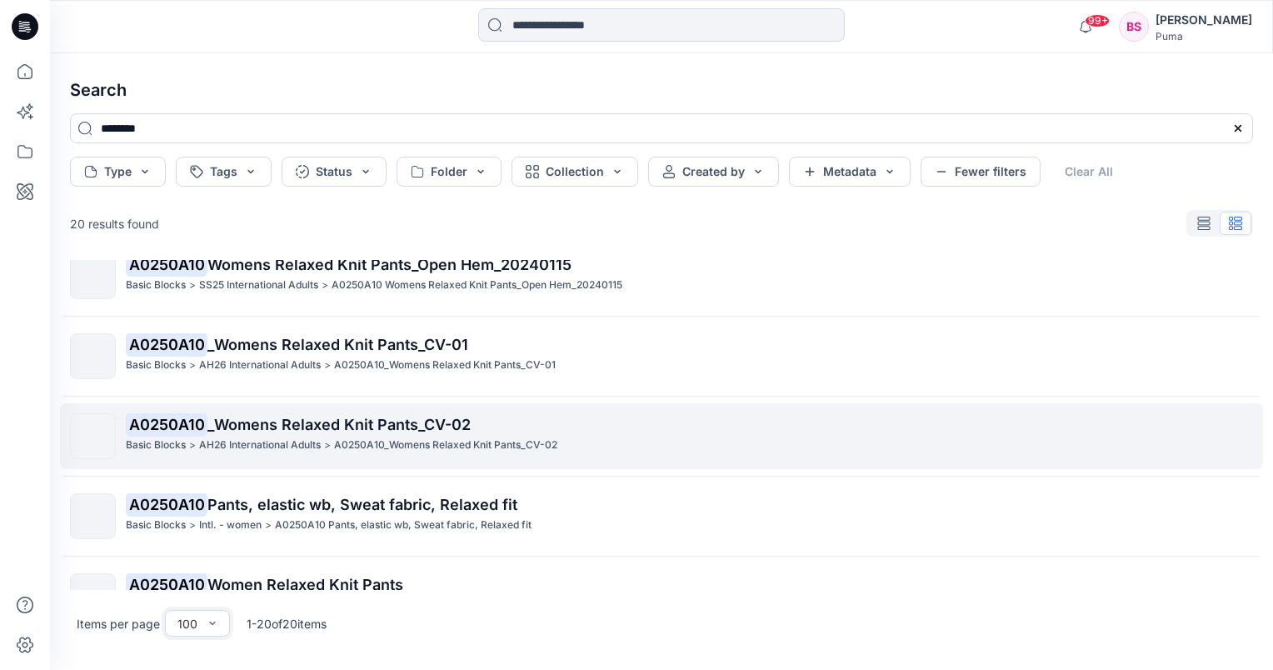
click at [367, 418] on span "_Womens Relaxed Knit Pants_CV-02" at bounding box center [338, 424] width 263 height 17
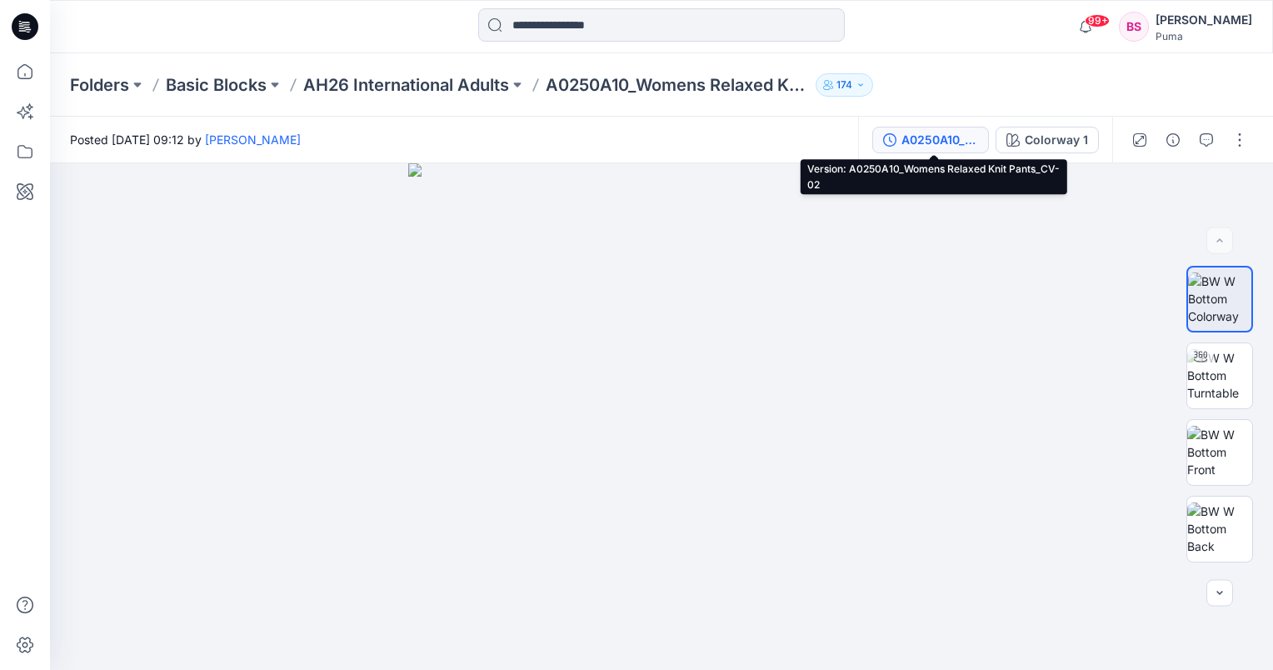
click at [982, 136] on button "A0250A10_Womens Relaxed Knit Pants_CV-02" at bounding box center [930, 140] width 117 height 27
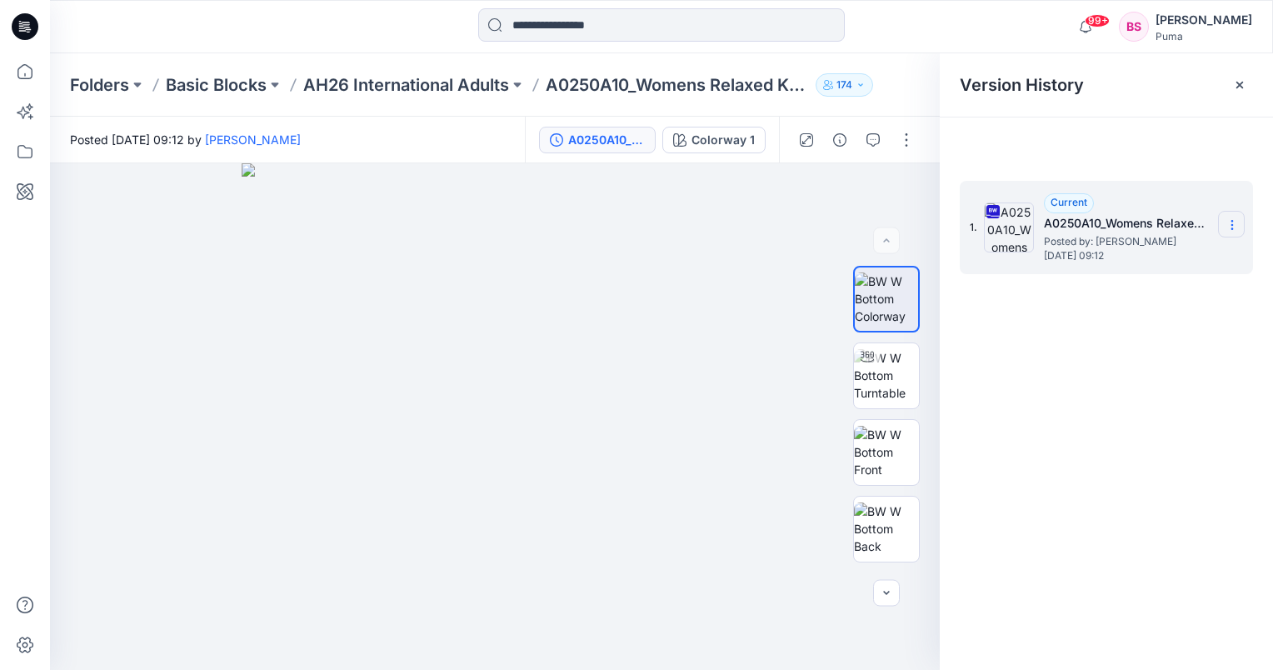
click at [1230, 230] on icon at bounding box center [1232, 224] width 13 height 13
click at [1217, 256] on span "Download Source BW File" at bounding box center [1148, 257] width 140 height 20
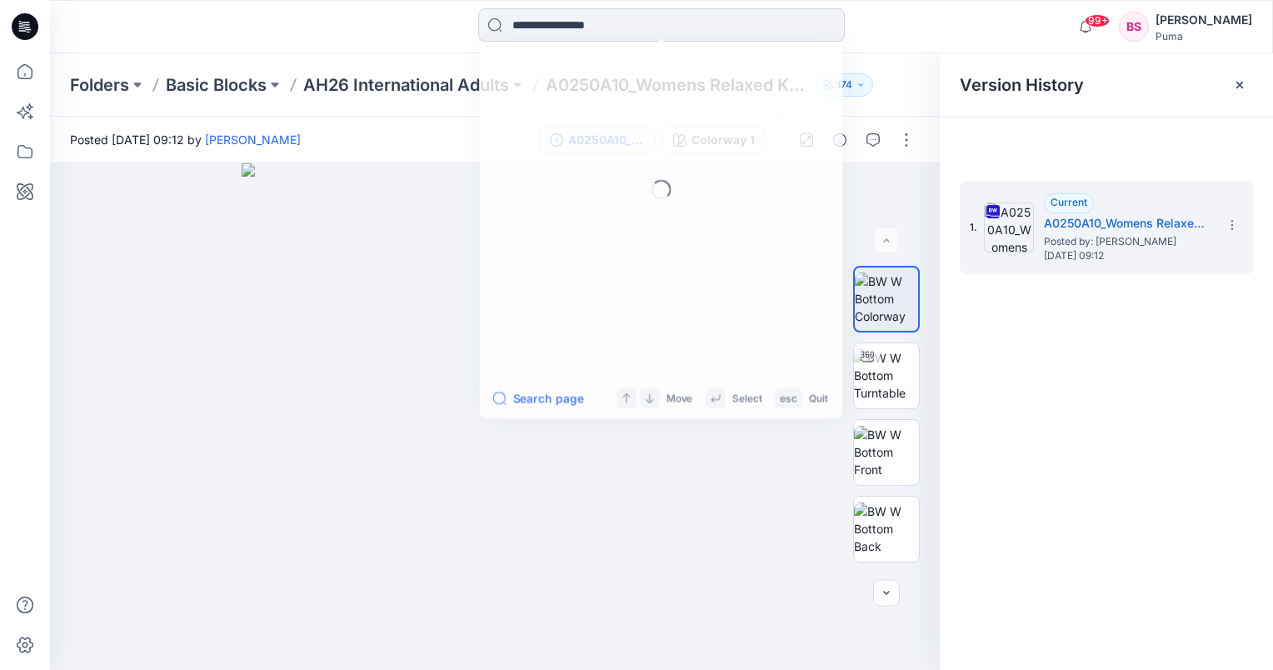
click at [606, 15] on input at bounding box center [661, 24] width 367 height 33
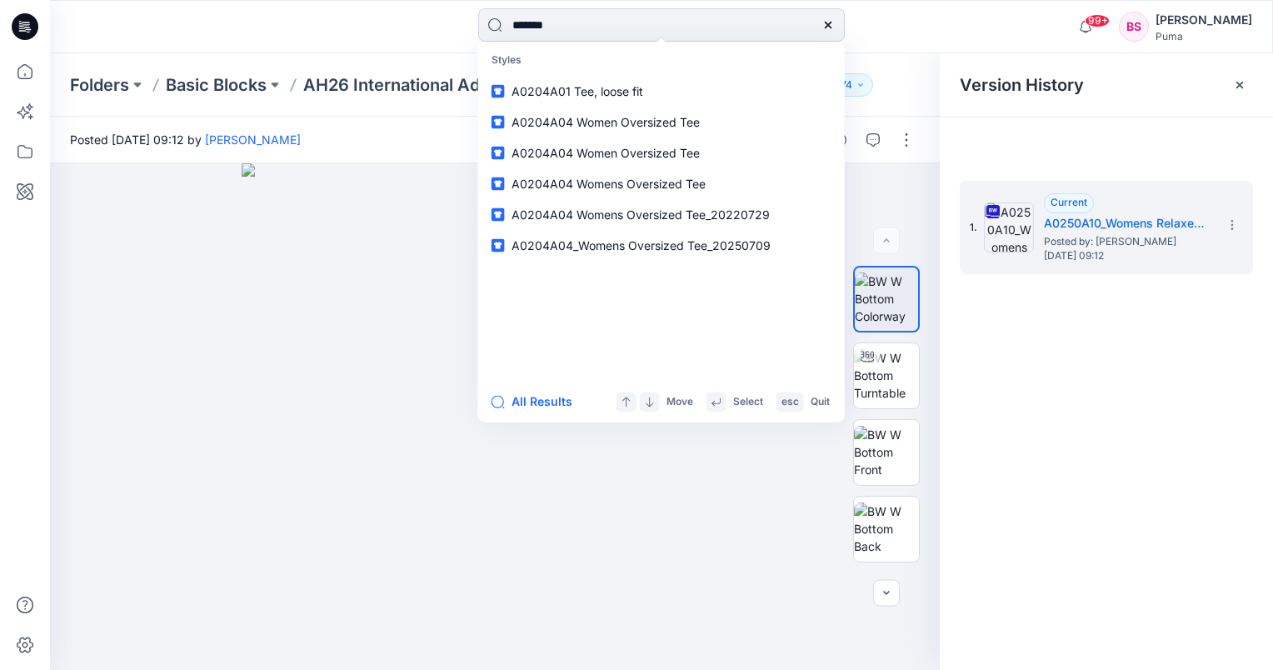
type input "********"
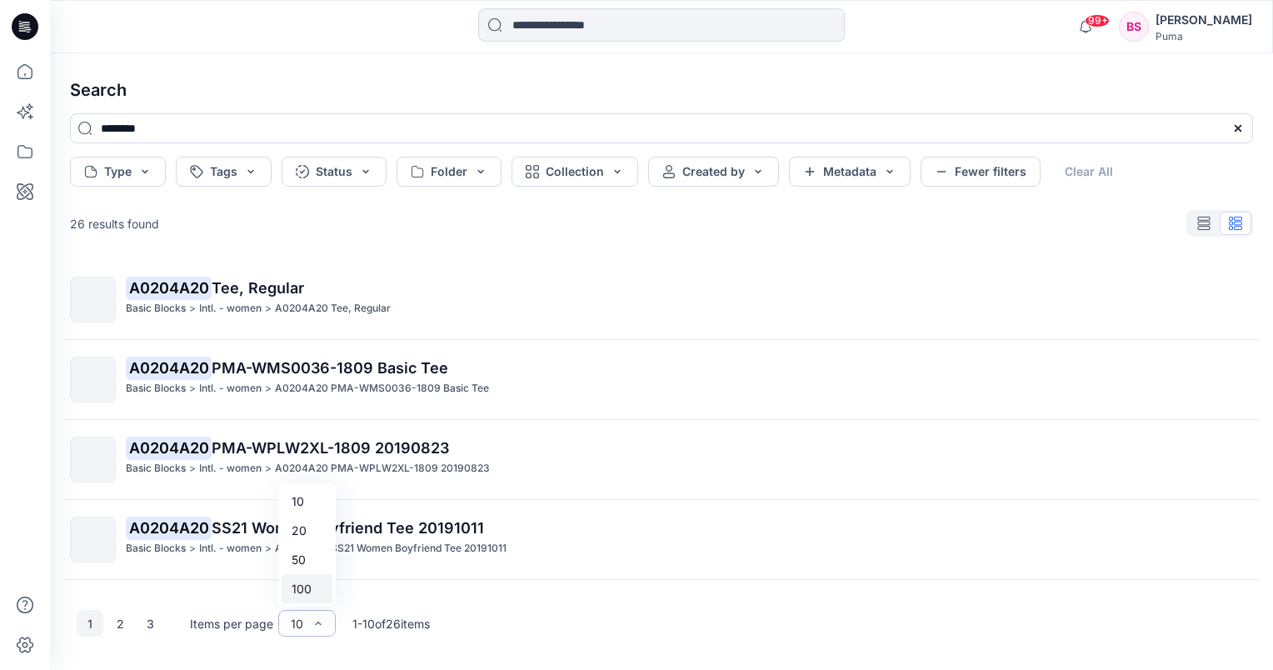
click at [312, 594] on div "100" at bounding box center [307, 588] width 51 height 29
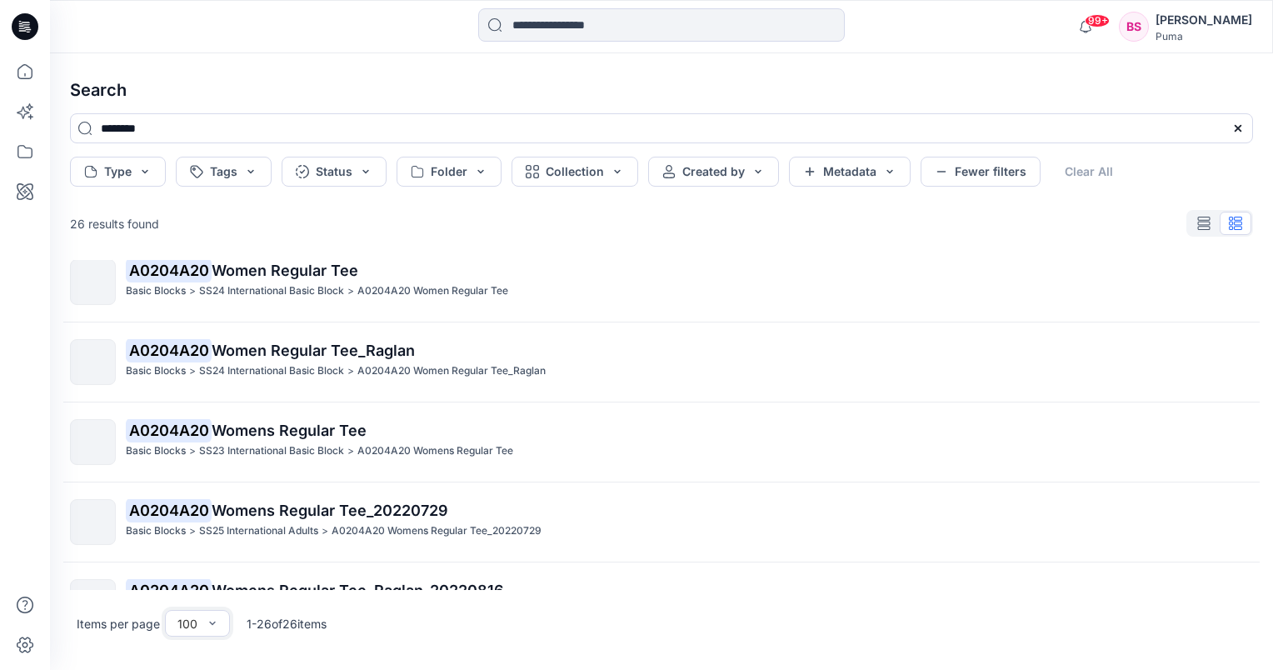
scroll to position [1579, 0]
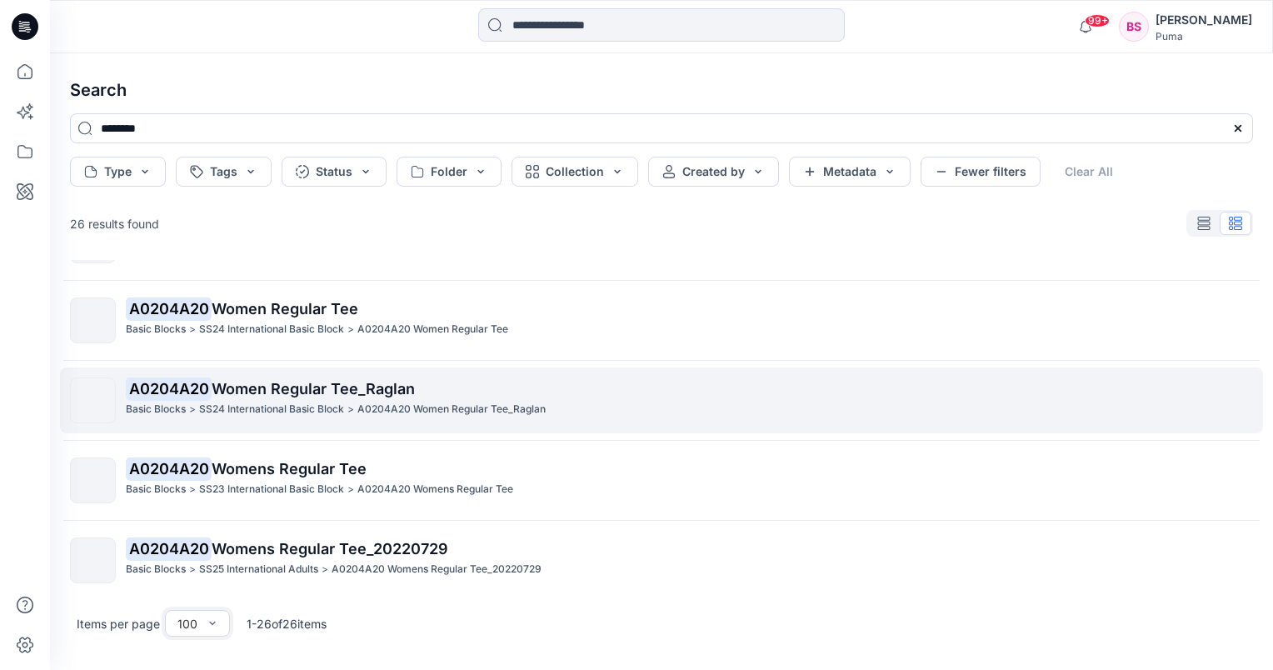
click at [276, 394] on p "A0204A20 Women Regular Tee_Raglan" at bounding box center [689, 388] width 1127 height 23
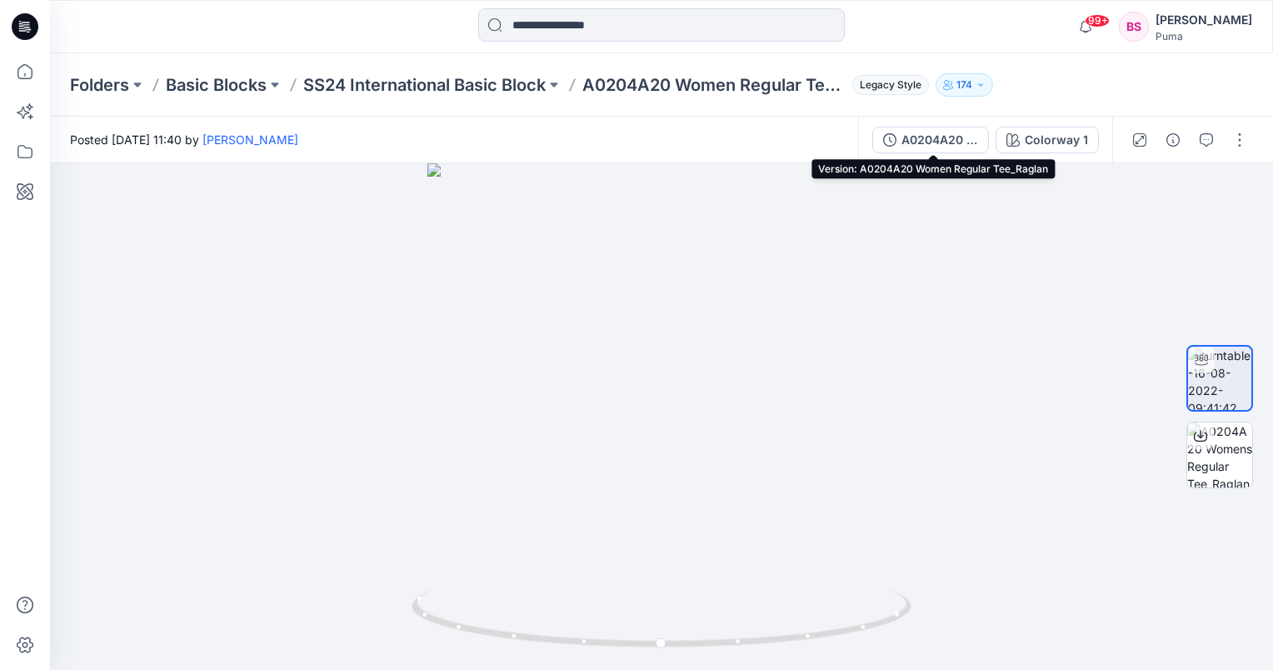
click at [985, 135] on button "A0204A20 Women Regular Tee_Raglan" at bounding box center [930, 140] width 117 height 27
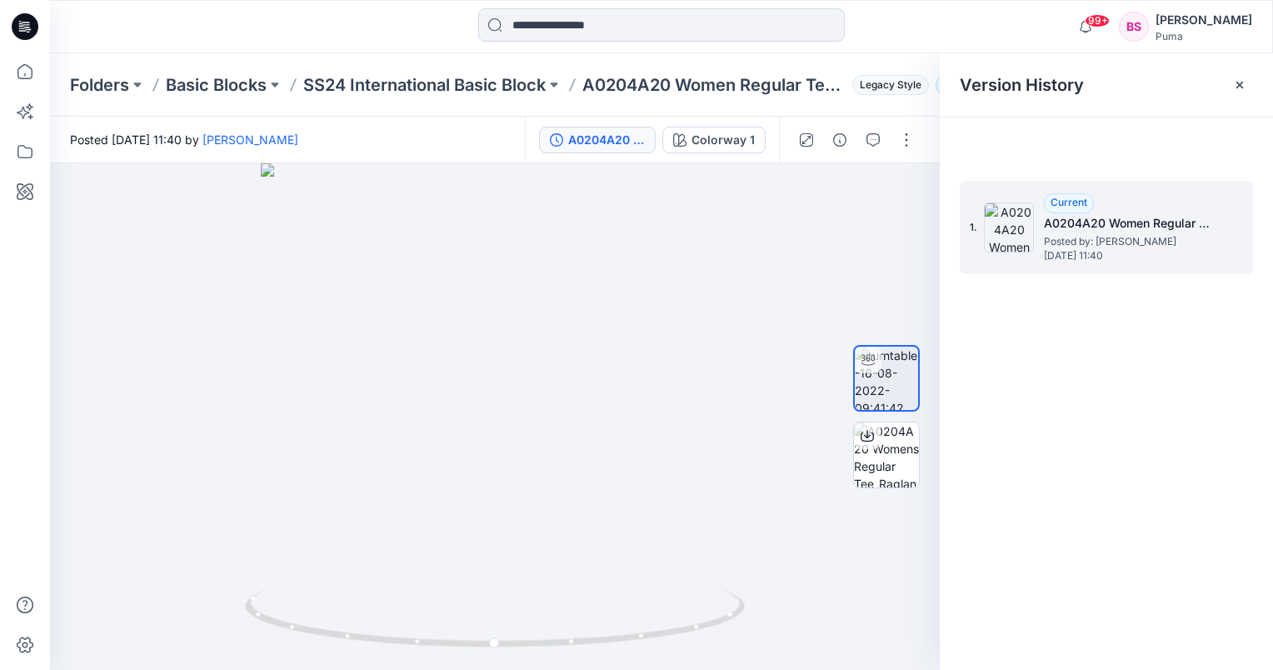
click at [1210, 226] on h5 "A0204A20 Women Regular Tee_Raglan" at bounding box center [1127, 223] width 167 height 20
click at [1206, 224] on h5 "A0204A20 Women Regular Tee_Raglan" at bounding box center [1127, 223] width 167 height 20
click at [1206, 226] on h5 "A0204A20 Women Regular Tee_Raglan" at bounding box center [1127, 223] width 167 height 20
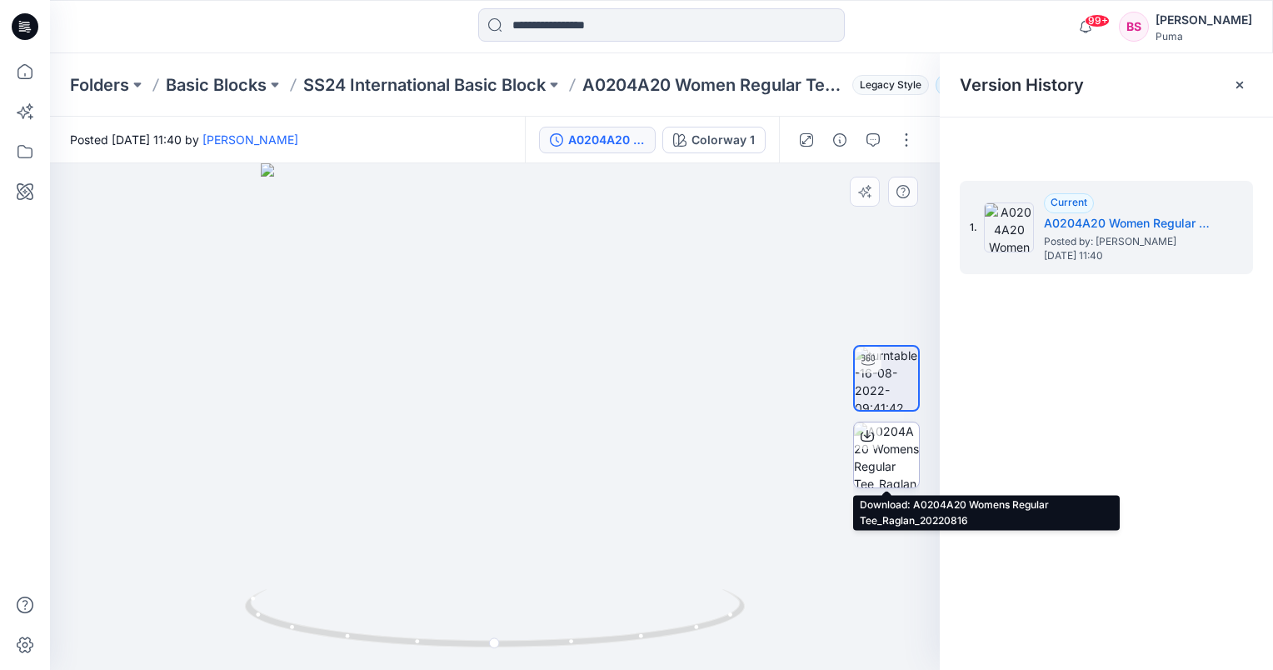
click at [867, 439] on icon at bounding box center [867, 435] width 13 height 13
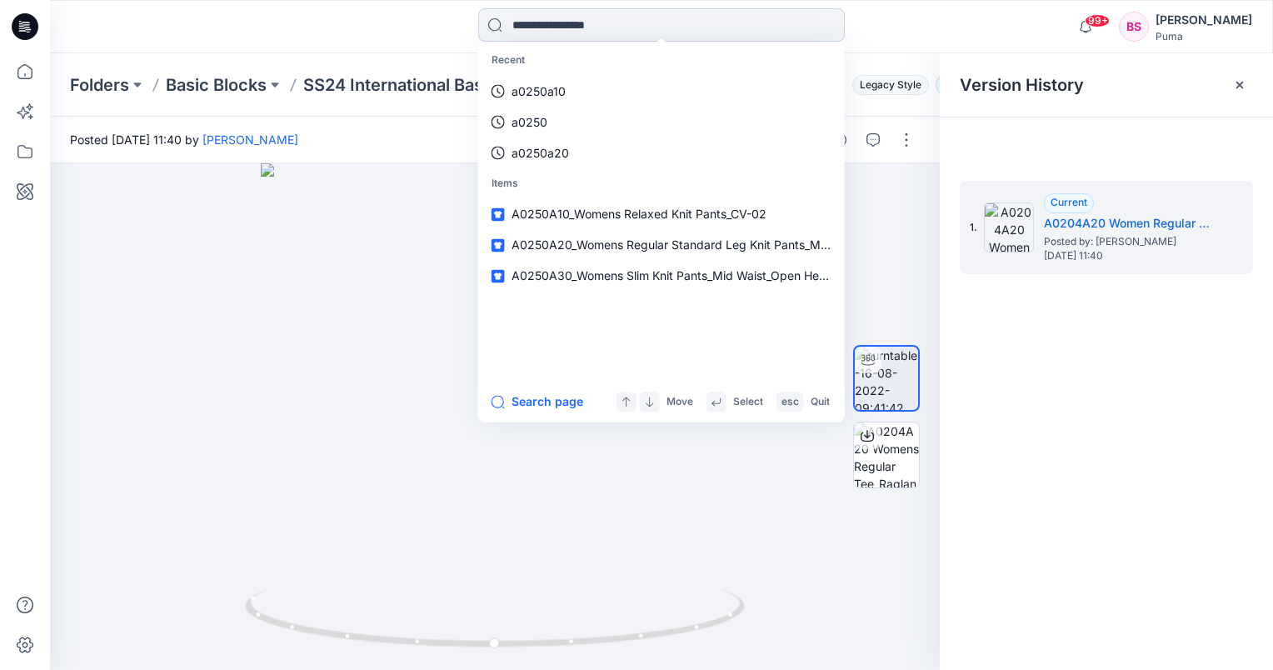
click at [551, 30] on input at bounding box center [661, 24] width 367 height 33
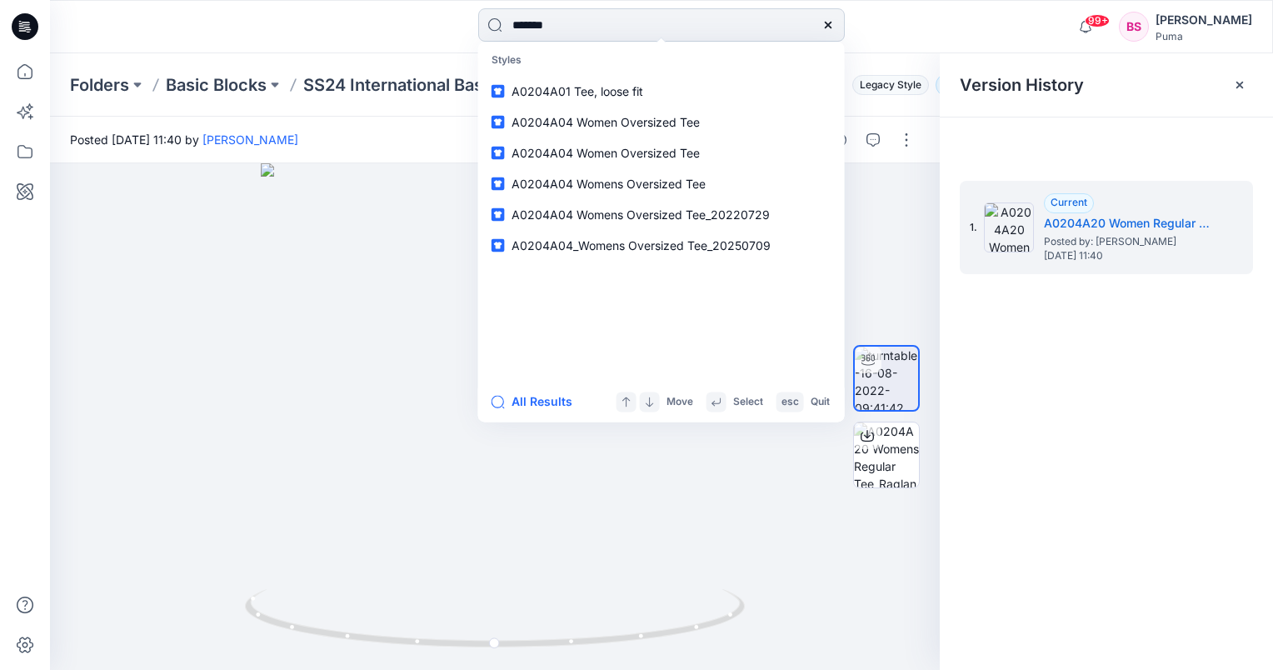
type input "********"
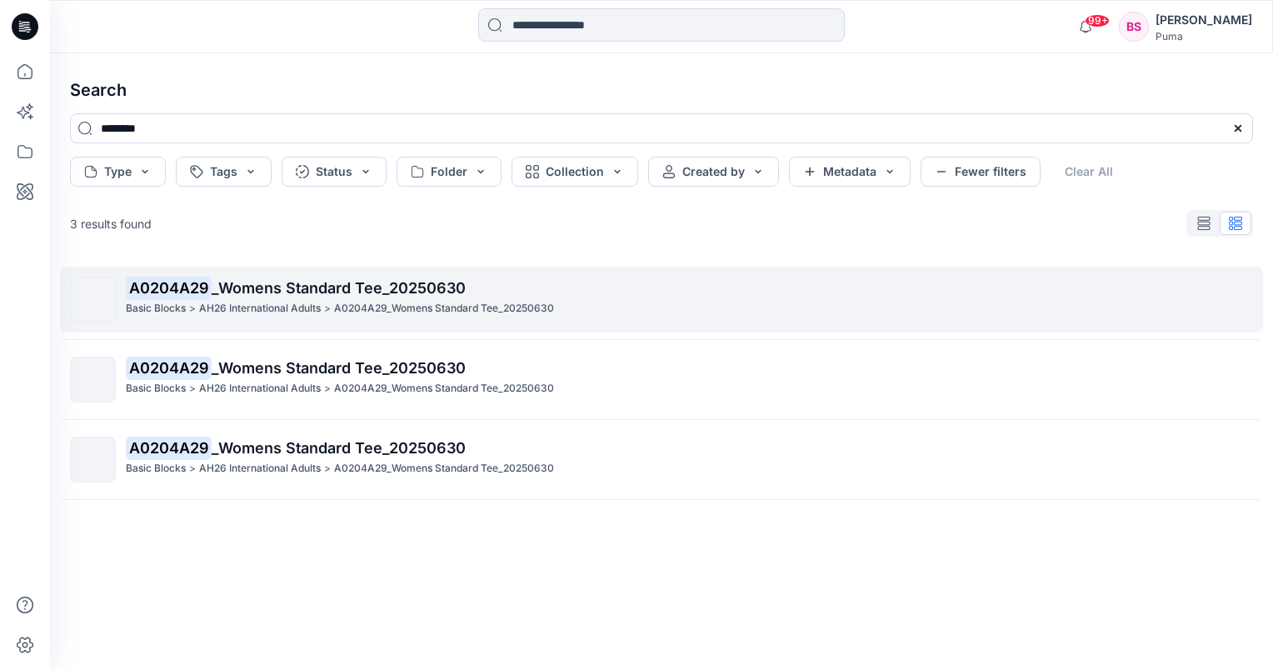
click at [227, 301] on p "AH26 International Adults" at bounding box center [260, 308] width 122 height 17
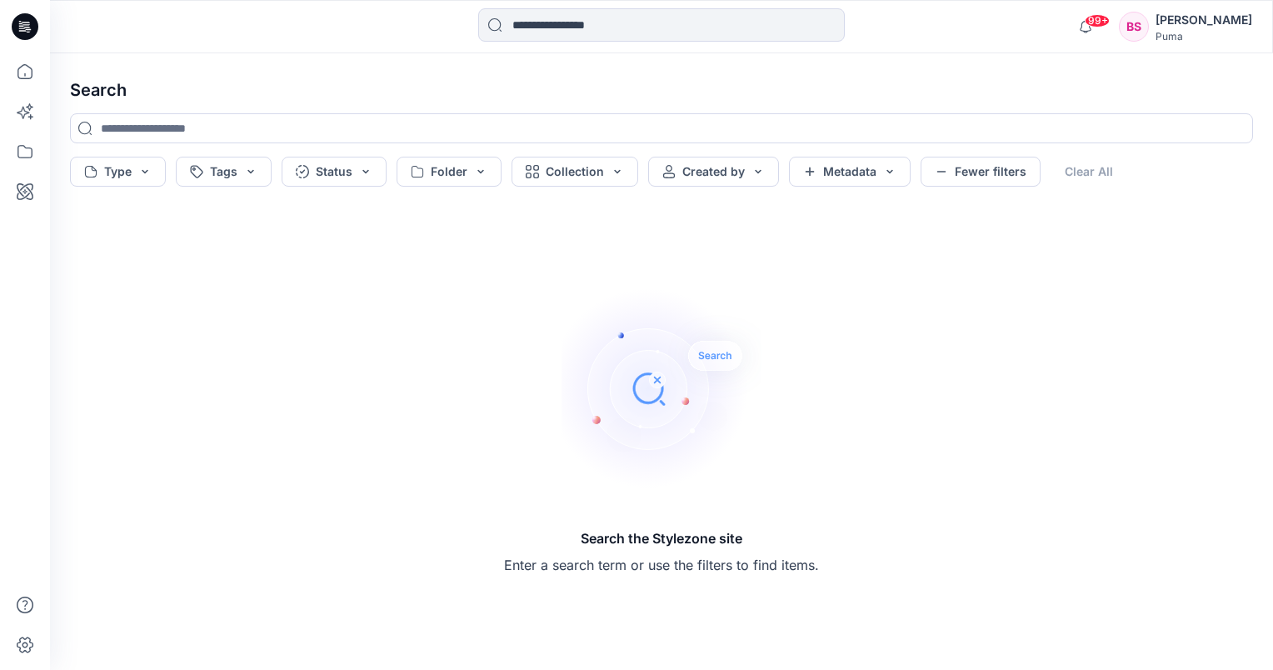
click at [629, 5] on div "99+ Notifications [PERSON_NAME] shared 695950_20250924 (1) in AH26 MFO (Unbekan…" at bounding box center [661, 26] width 1223 height 53
click at [157, 137] on input at bounding box center [661, 128] width 1183 height 30
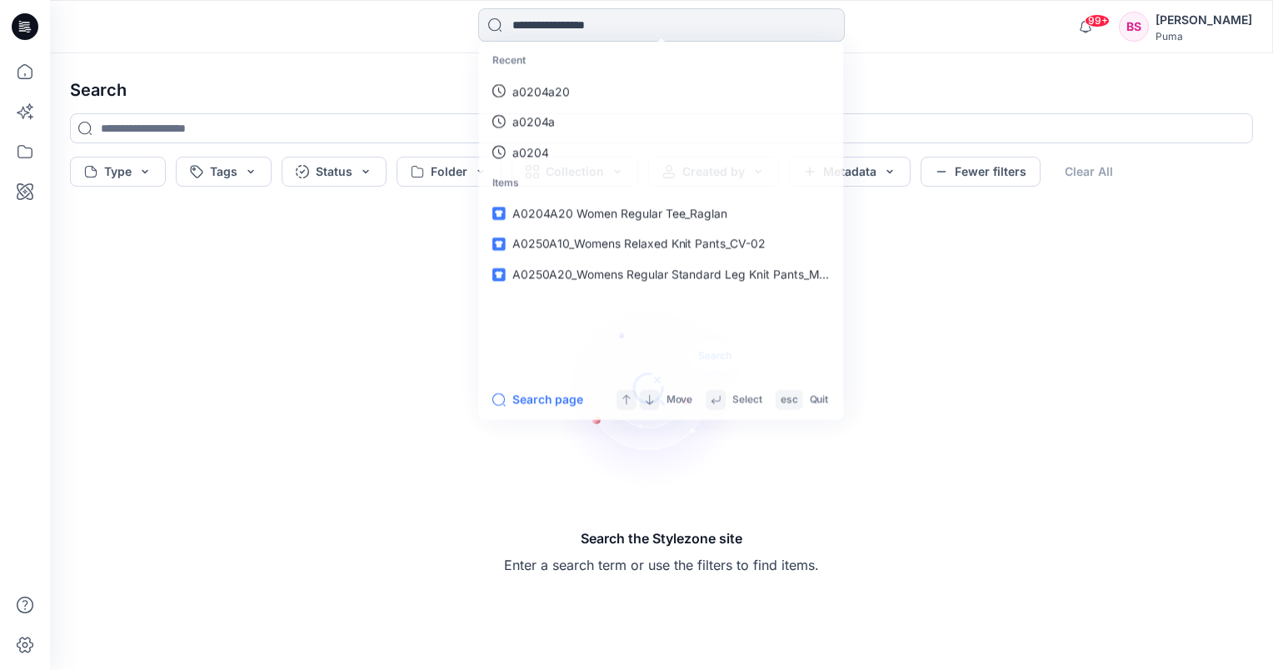
click at [587, 13] on input at bounding box center [661, 24] width 367 height 33
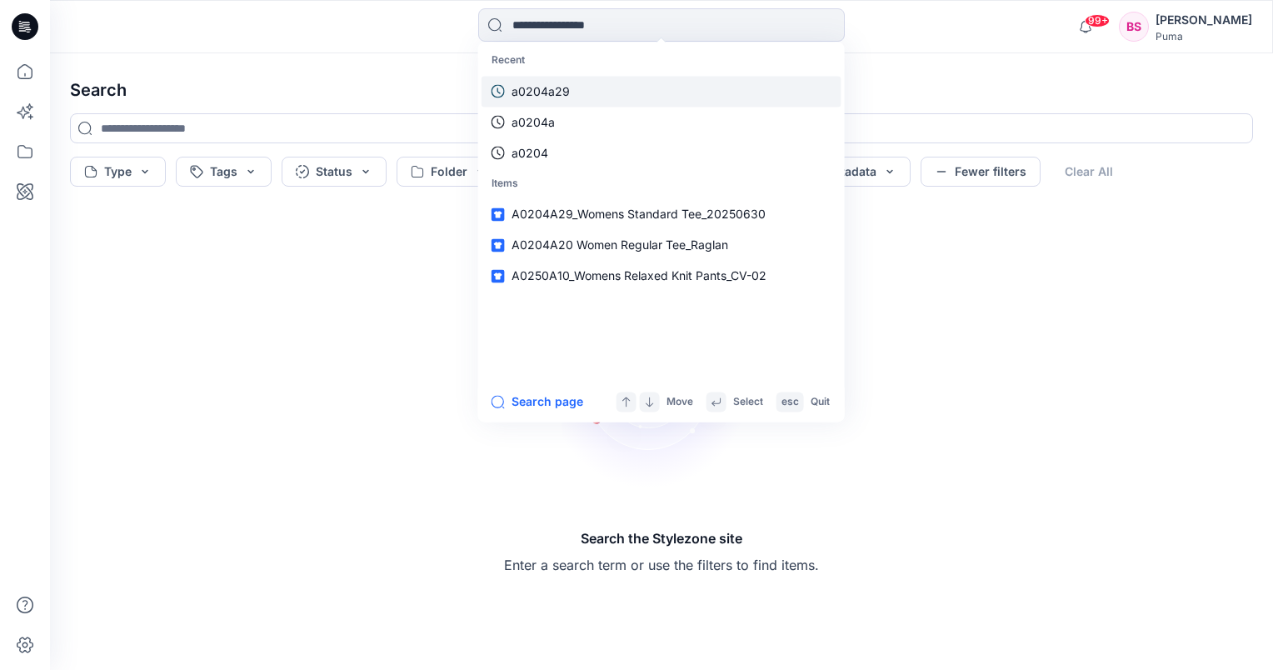
click at [549, 90] on p "a0204a29" at bounding box center [541, 90] width 58 height 17
type input "********"
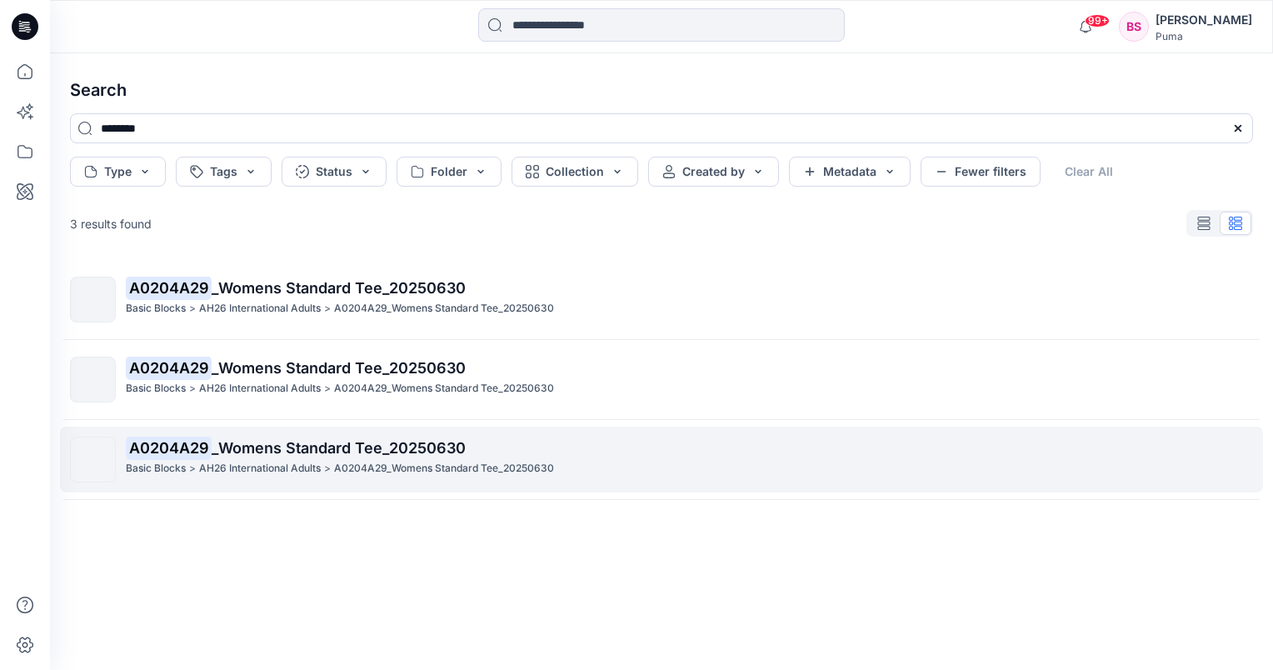
click at [160, 442] on mark "A0204A29" at bounding box center [169, 447] width 86 height 23
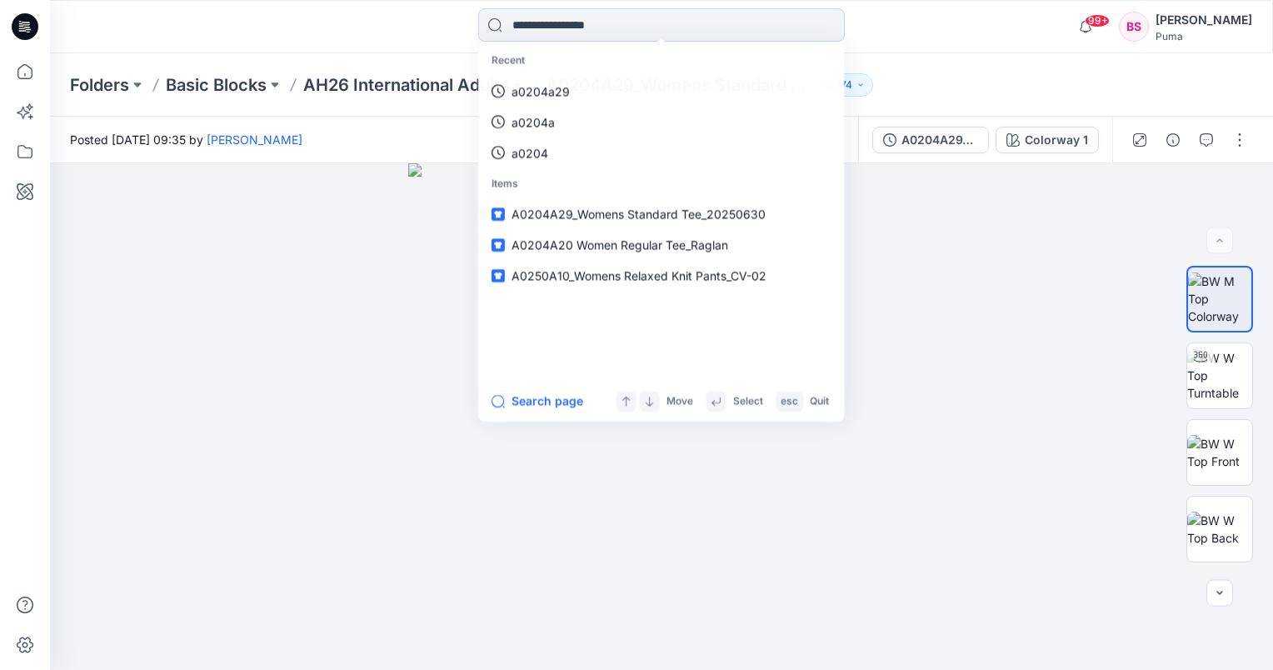
click at [567, 29] on input at bounding box center [661, 24] width 367 height 33
click at [558, 80] on link "a0204a29" at bounding box center [662, 91] width 360 height 31
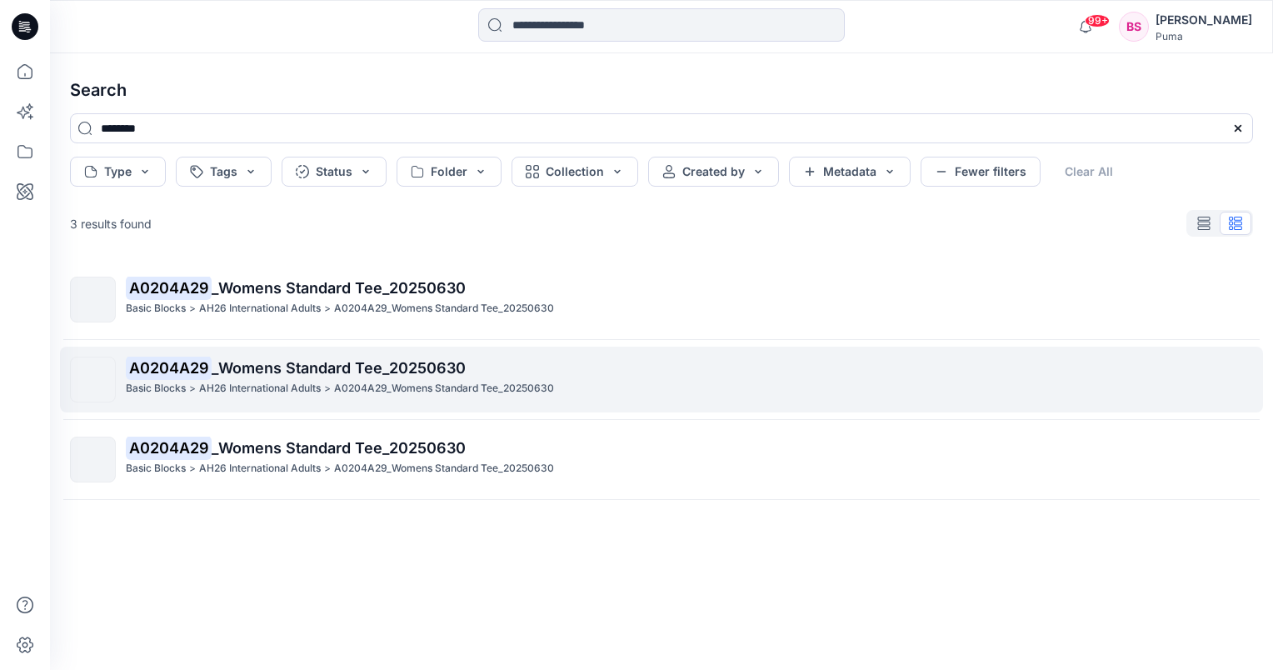
click at [262, 368] on span "_Womens Standard Tee_20250630" at bounding box center [339, 367] width 254 height 17
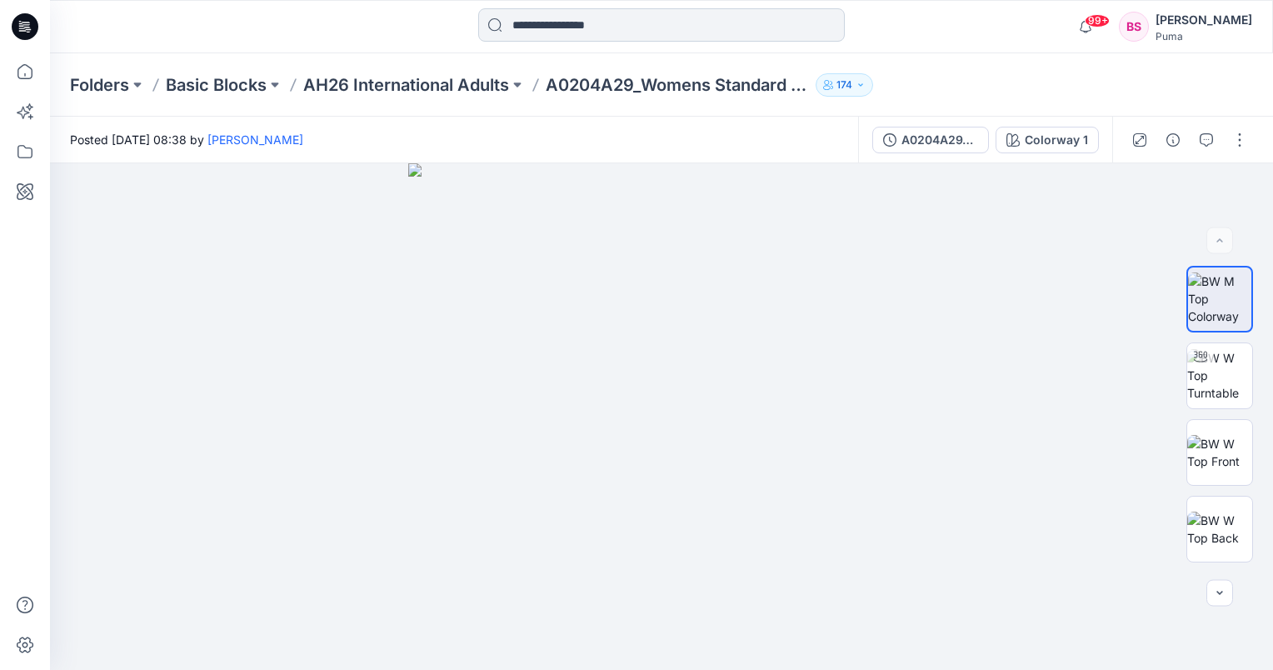
click at [640, 26] on input at bounding box center [661, 24] width 367 height 33
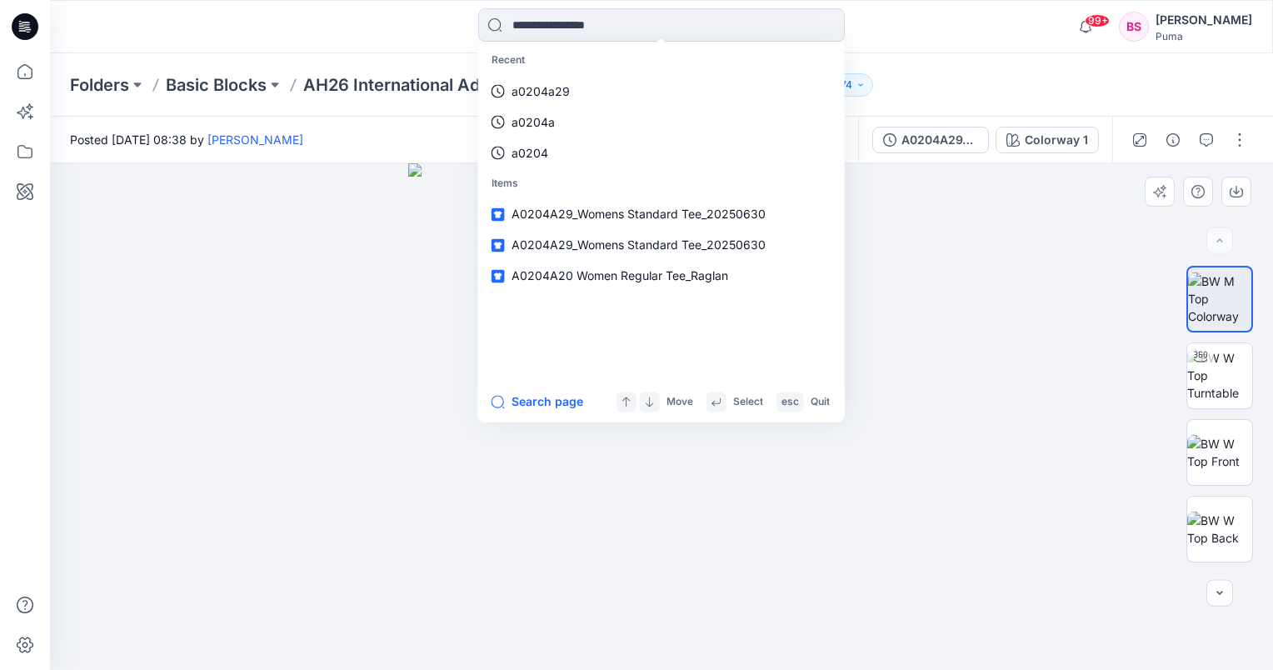
click at [971, 387] on div at bounding box center [661, 416] width 1223 height 507
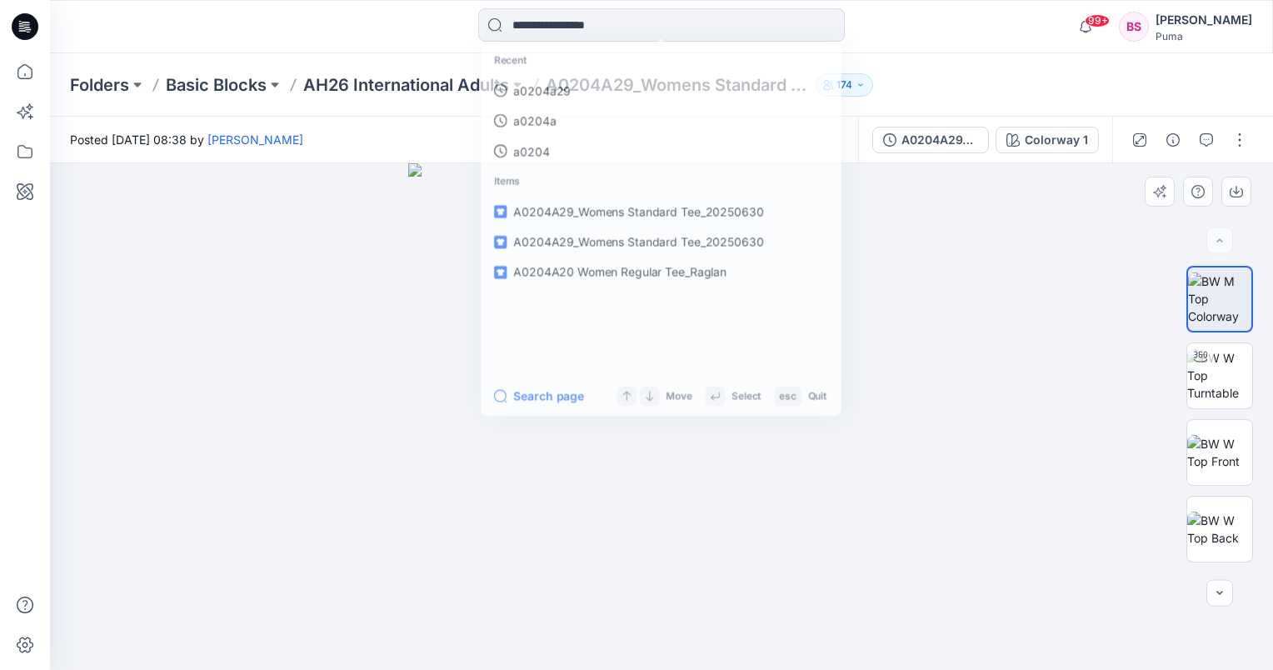
drag, startPoint x: 907, startPoint y: 539, endPoint x: 853, endPoint y: 390, distance: 158.4
click at [907, 537] on img at bounding box center [661, 416] width 507 height 507
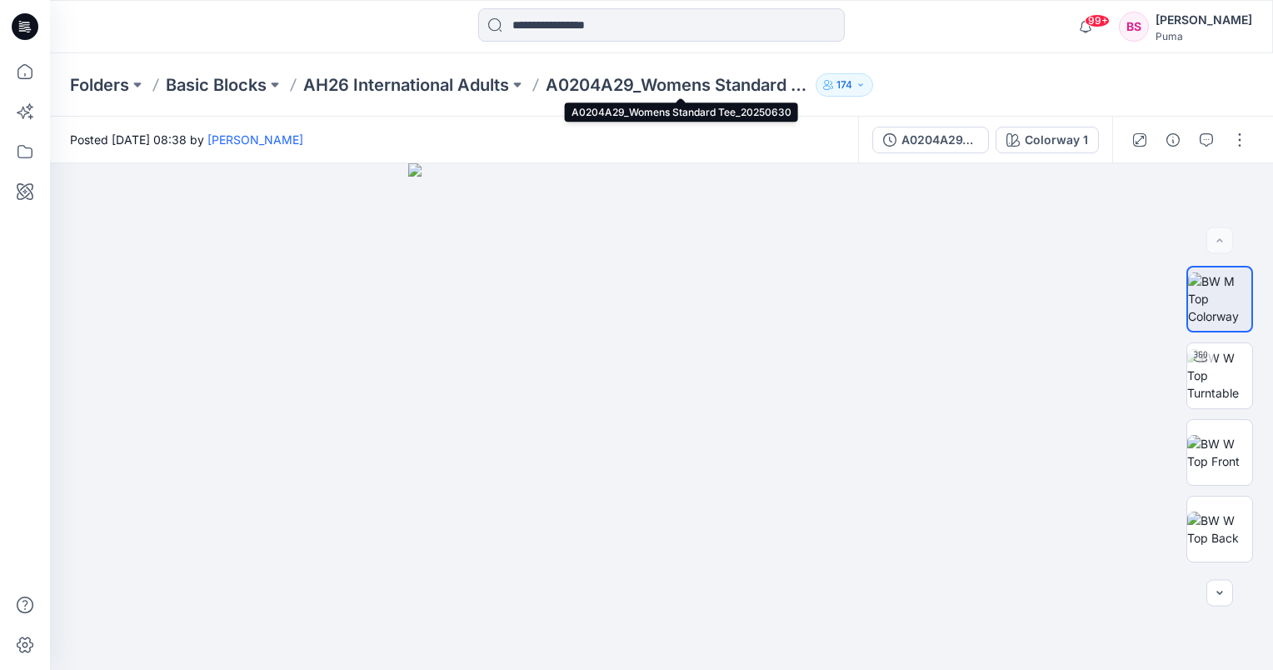
click at [707, 82] on p "A0204A29_Womens Standard Tee_20250630" at bounding box center [677, 84] width 263 height 23
drag, startPoint x: 577, startPoint y: 87, endPoint x: 505, endPoint y: 86, distance: 71.7
click at [577, 87] on p "A0204A29_Womens Standard Tee_20250630" at bounding box center [677, 84] width 263 height 23
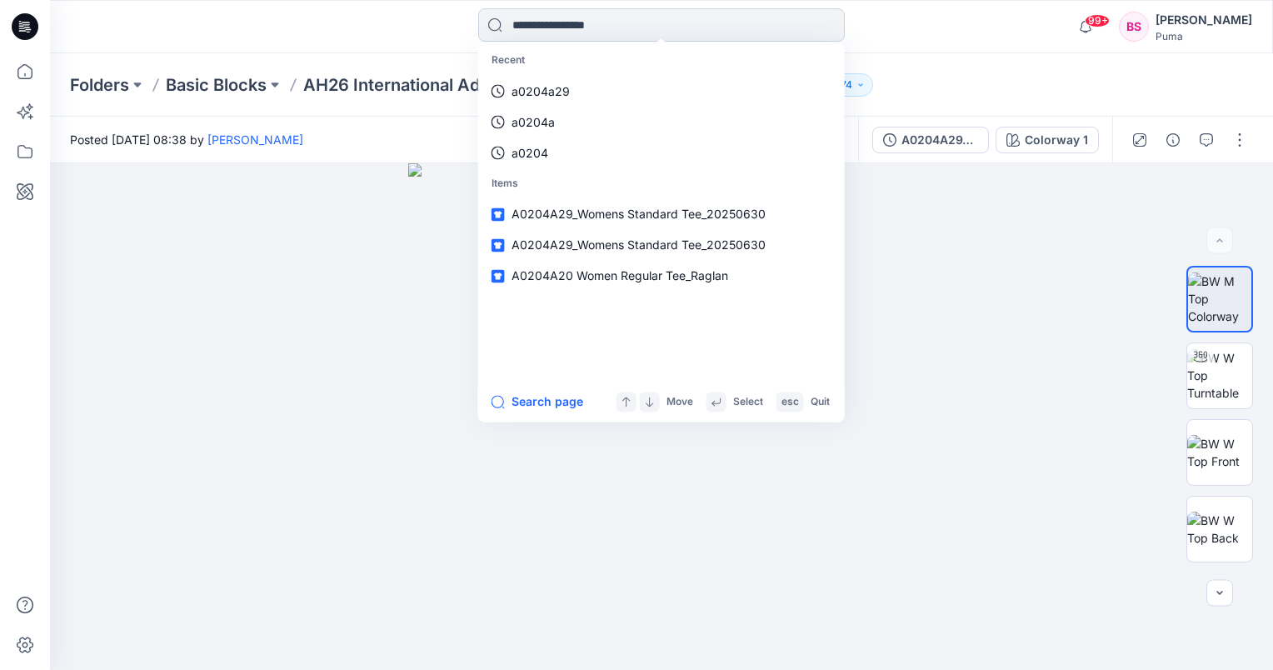
click at [538, 28] on input at bounding box center [661, 24] width 367 height 33
click at [547, 119] on p "a0204a" at bounding box center [533, 121] width 43 height 17
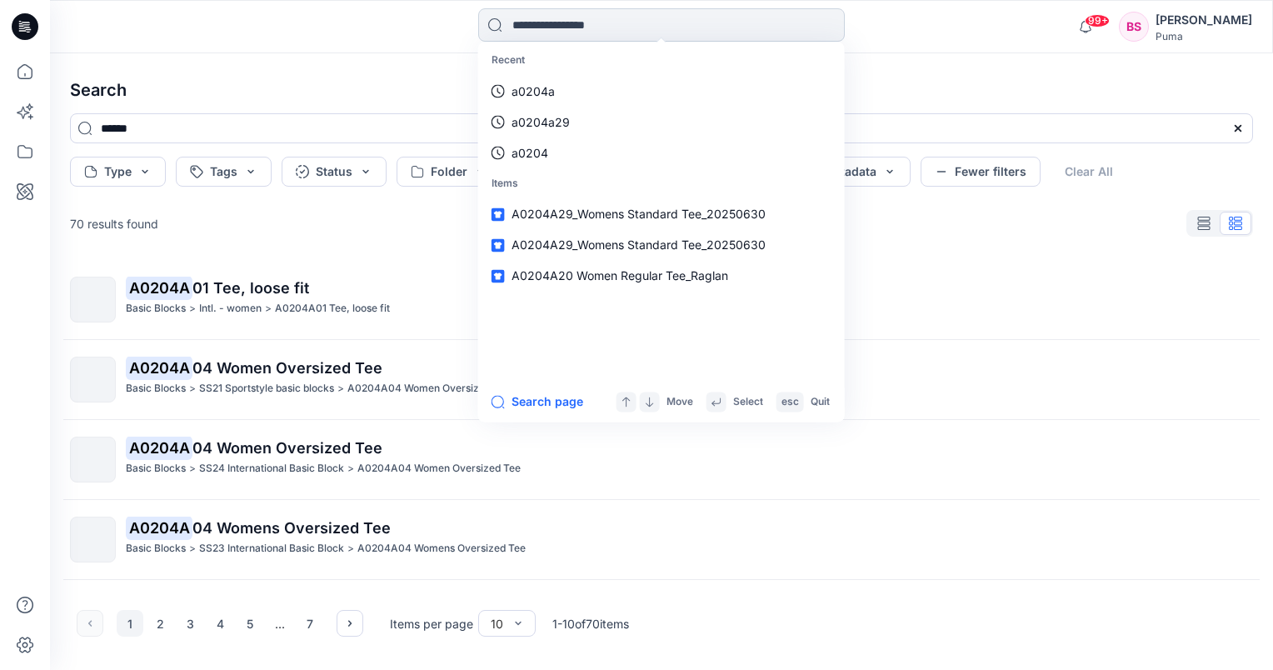
click at [625, 24] on input at bounding box center [661, 24] width 367 height 33
click at [581, 271] on span "A0204A20 Women Regular Tee_Raglan" at bounding box center [620, 276] width 217 height 14
